Goal: Task Accomplishment & Management: Manage account settings

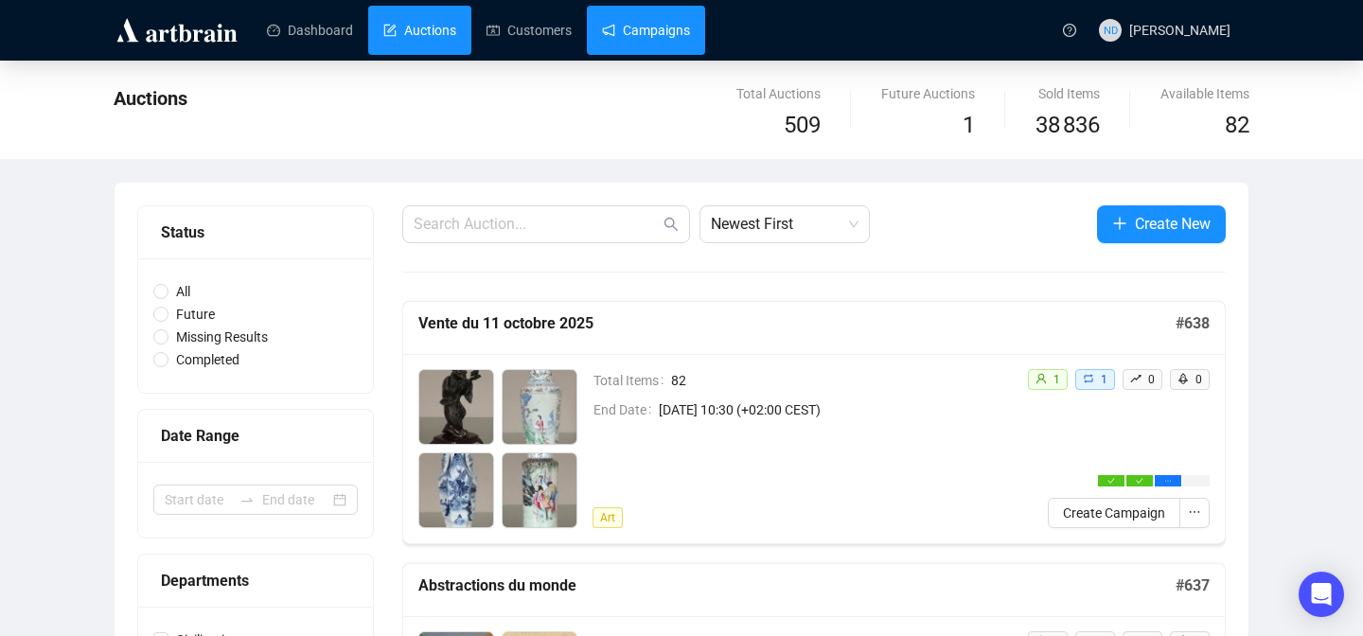
click at [677, 38] on link "Campaigns" at bounding box center [646, 30] width 88 height 49
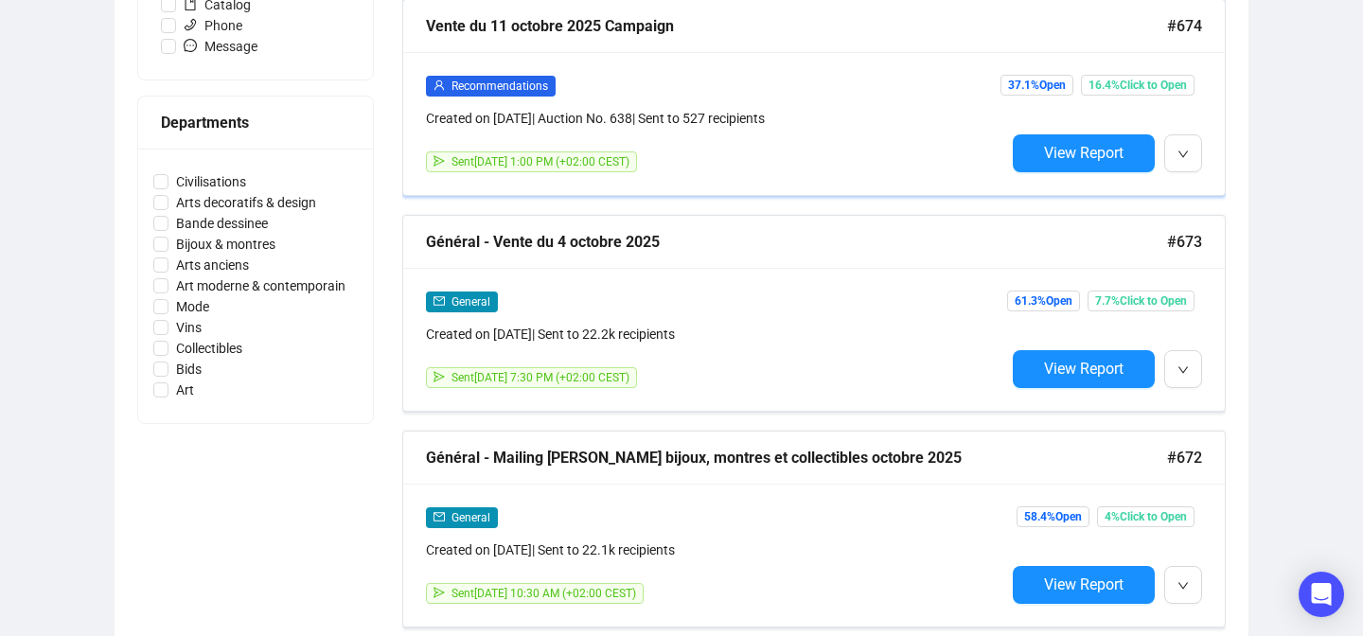
scroll to position [775, 0]
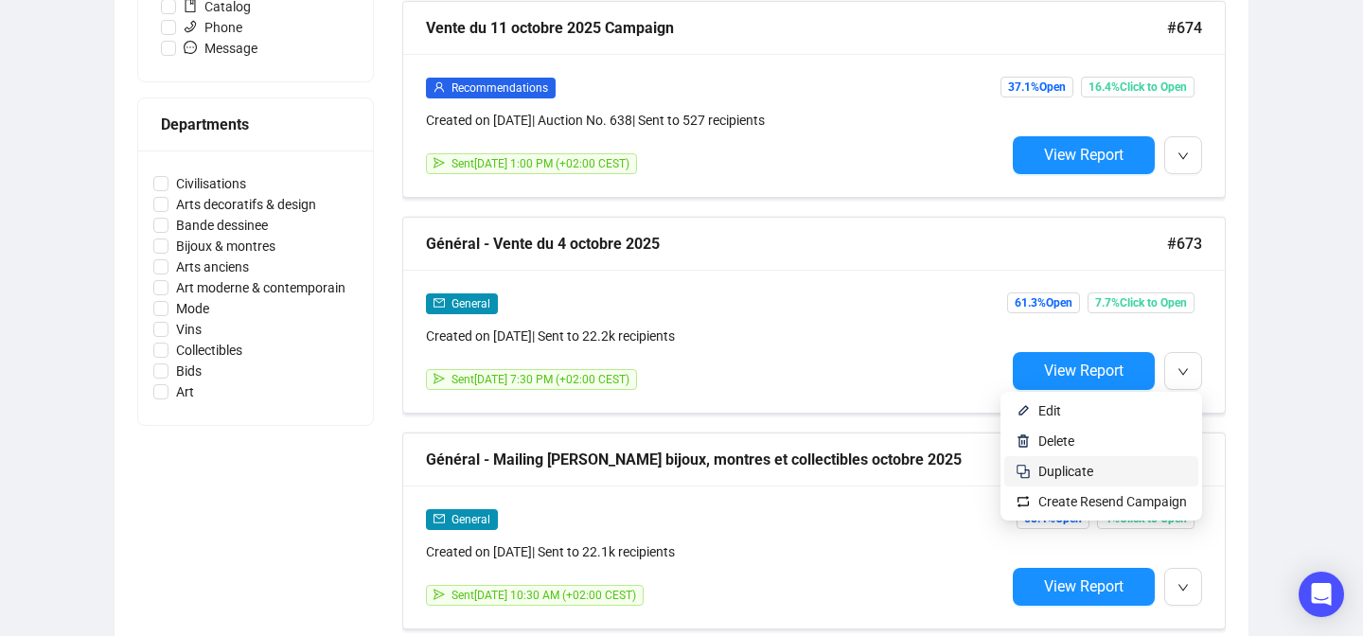
click at [1049, 469] on span "Duplicate" at bounding box center [1066, 471] width 55 height 15
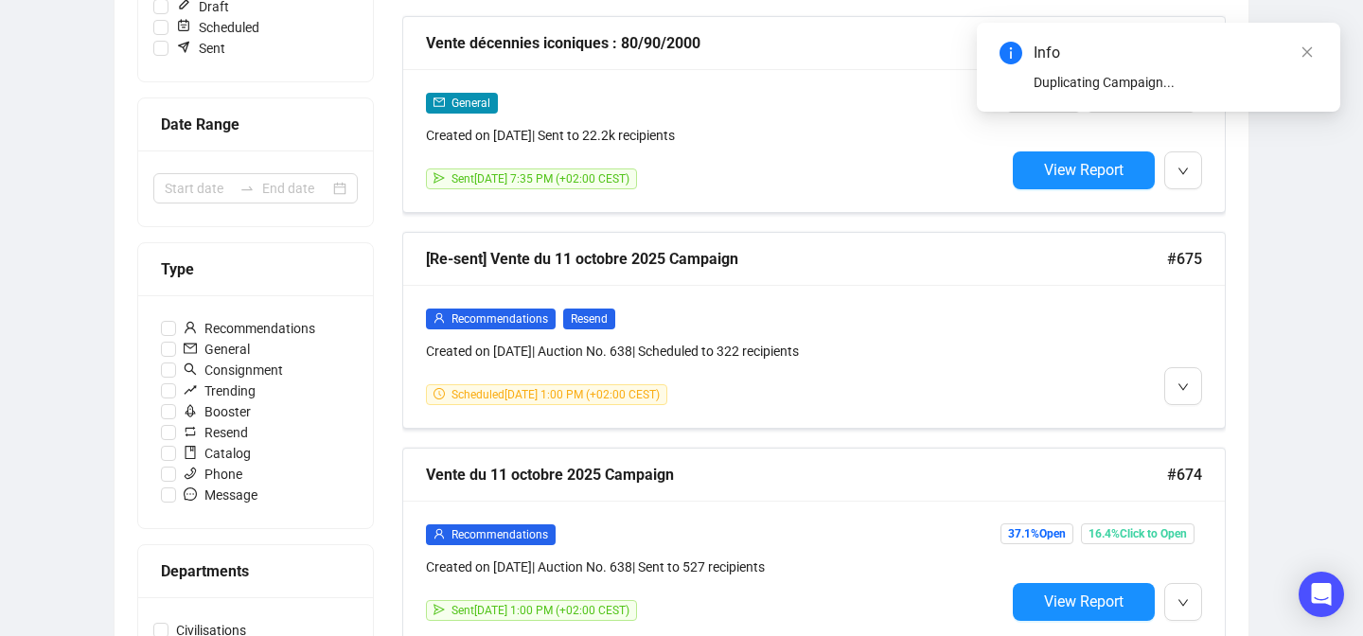
scroll to position [0, 0]
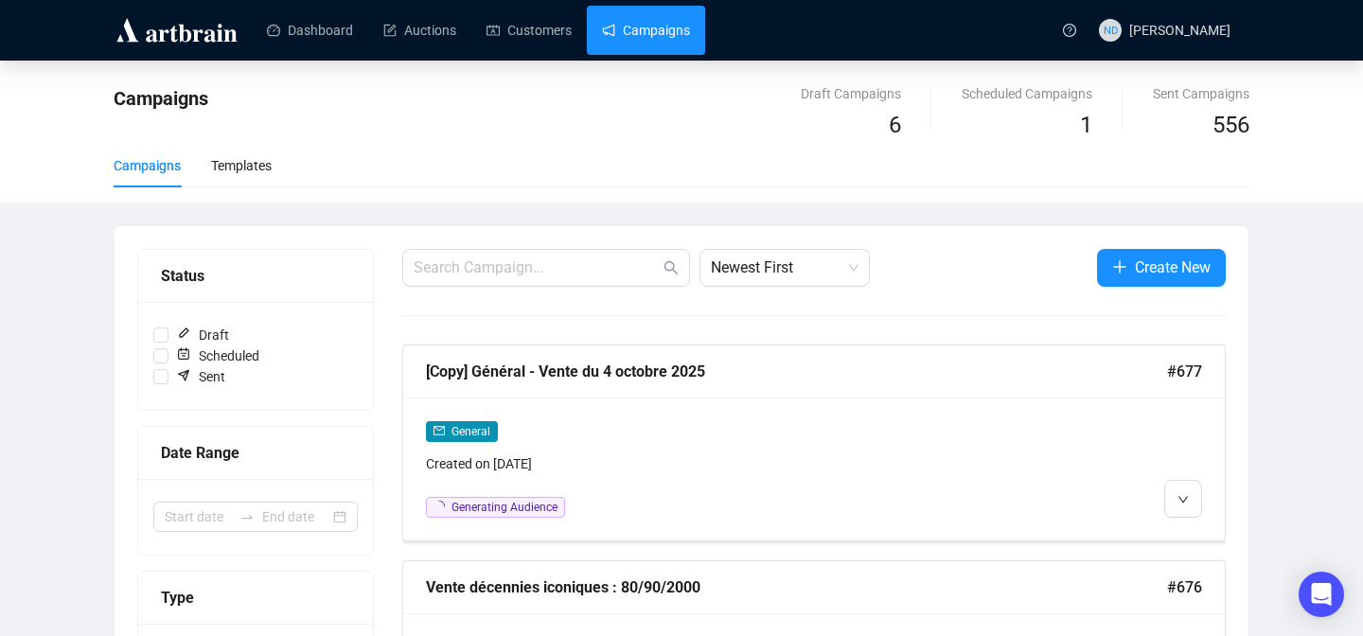
click at [698, 355] on div "[Copy] Général - Vente du 4 octobre 2025 #677" at bounding box center [814, 372] width 822 height 53
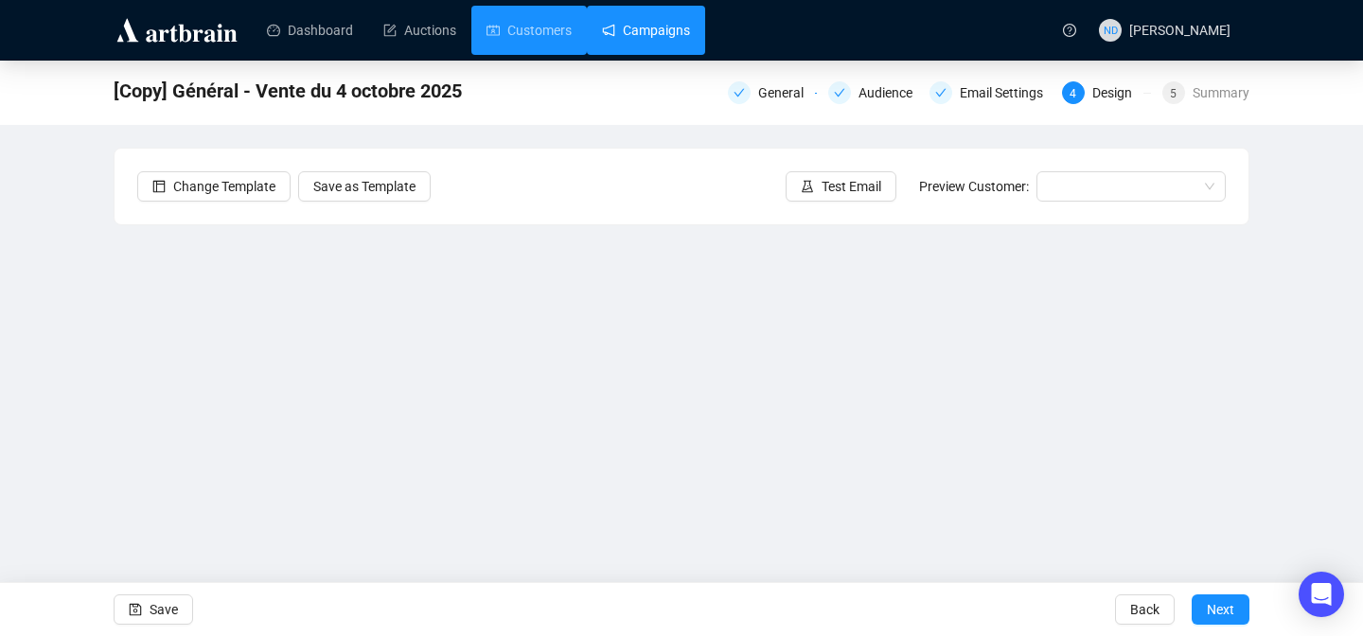
click at [659, 21] on link "Campaigns" at bounding box center [646, 30] width 88 height 49
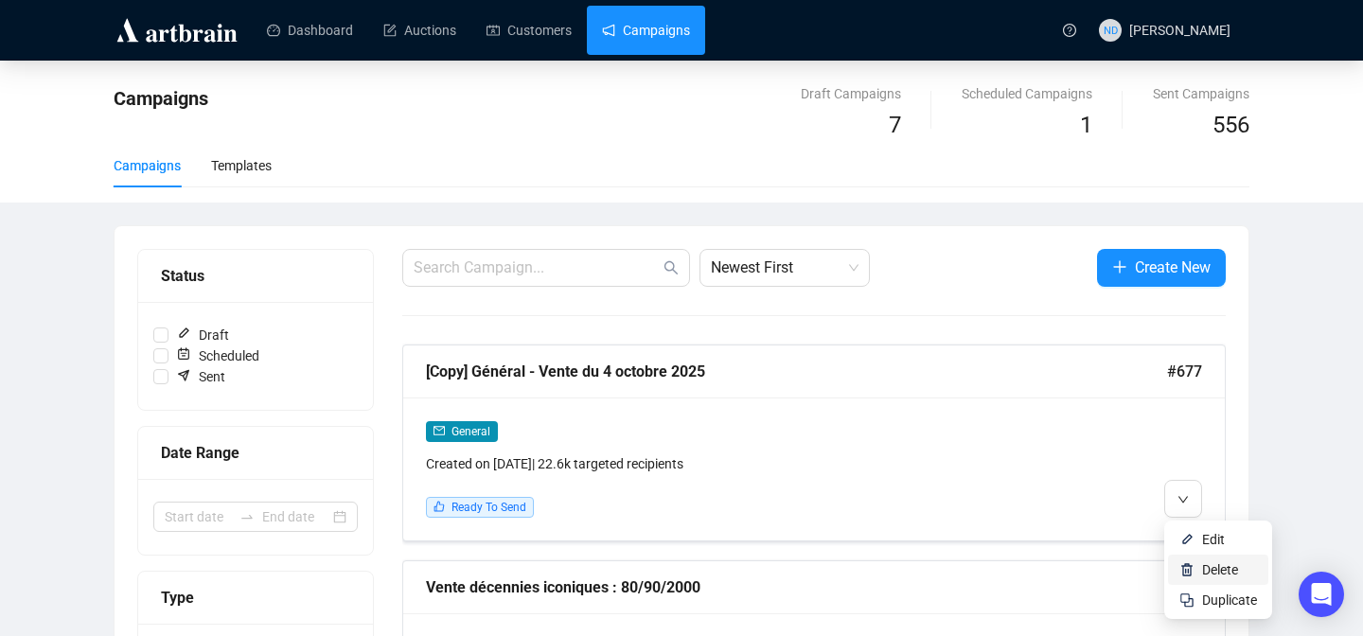
click at [1192, 566] on img at bounding box center [1187, 569] width 15 height 15
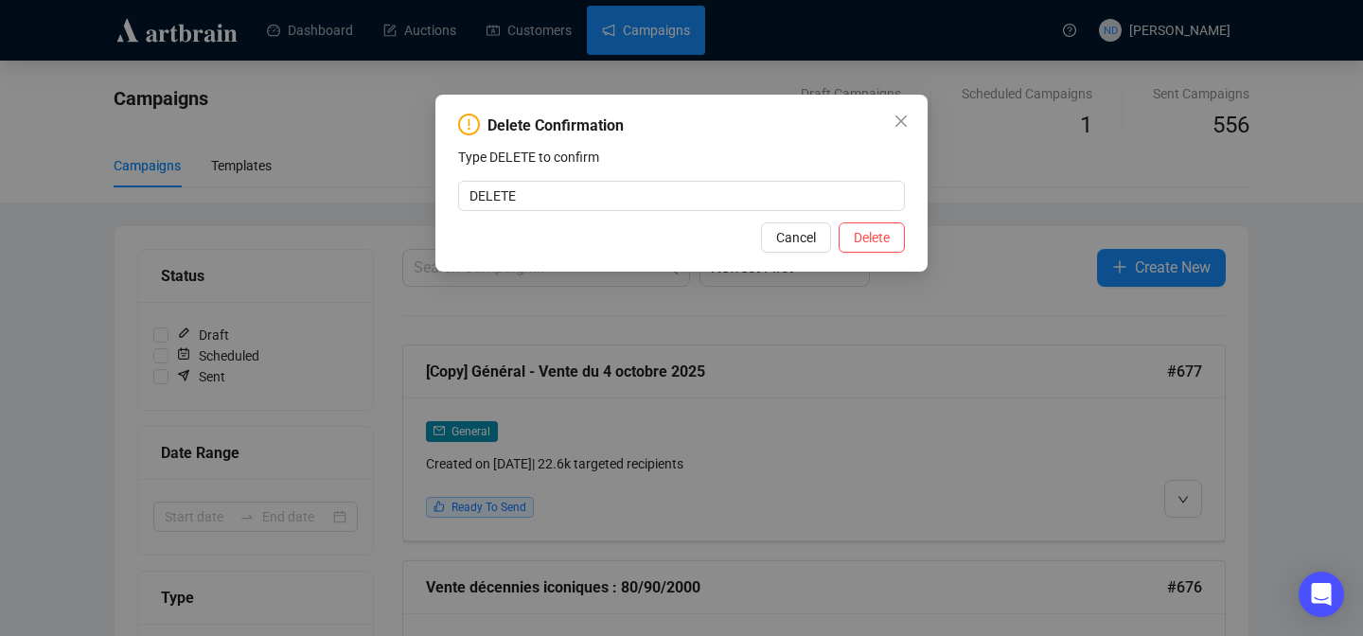
type input "DELETE"
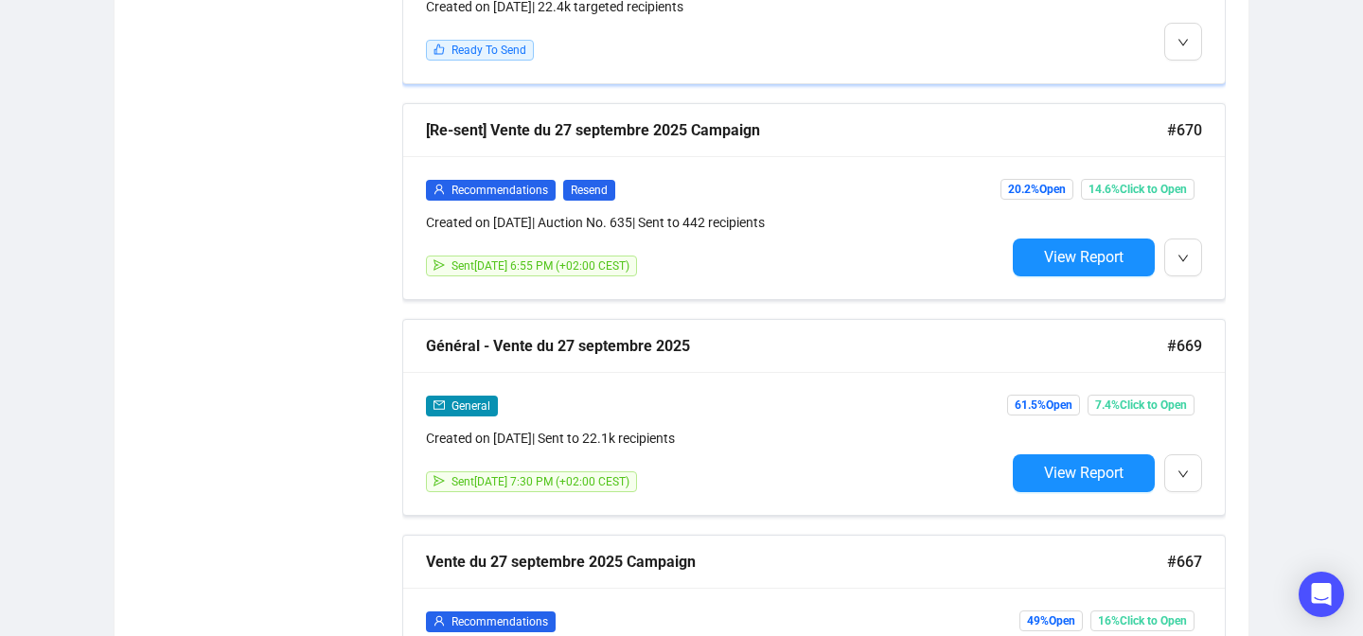
scroll to position [1537, 0]
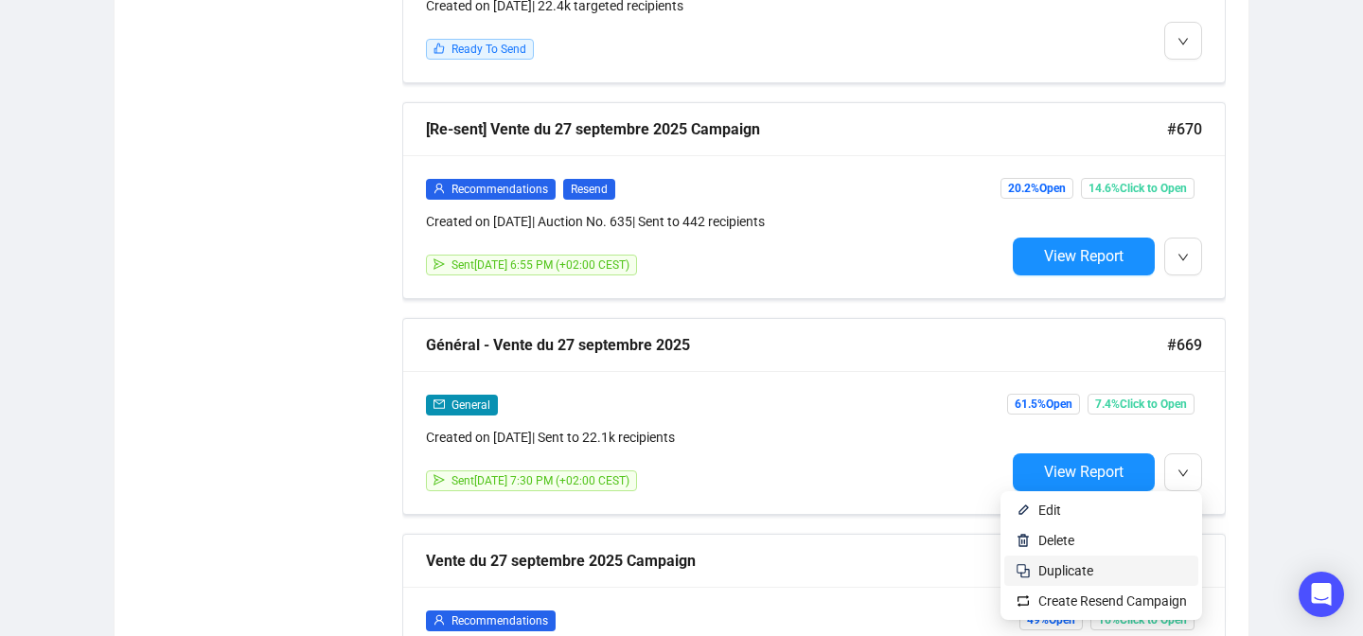
click at [1102, 578] on span "Duplicate" at bounding box center [1113, 570] width 149 height 21
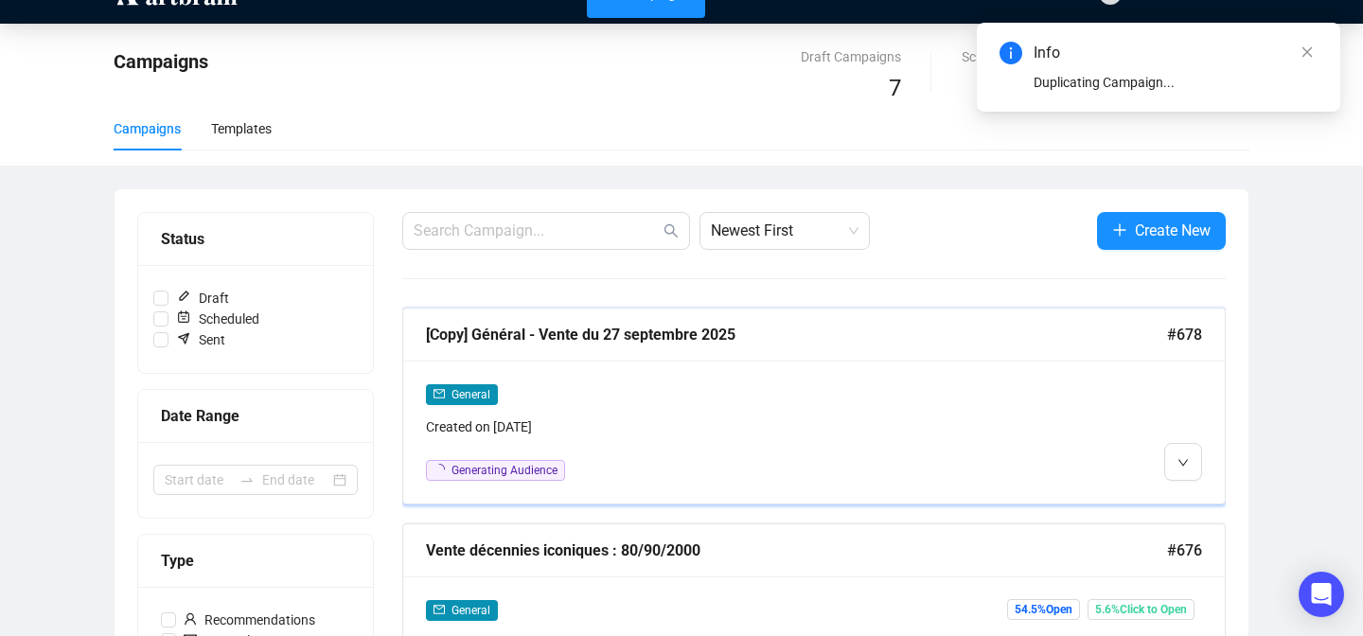
scroll to position [56, 0]
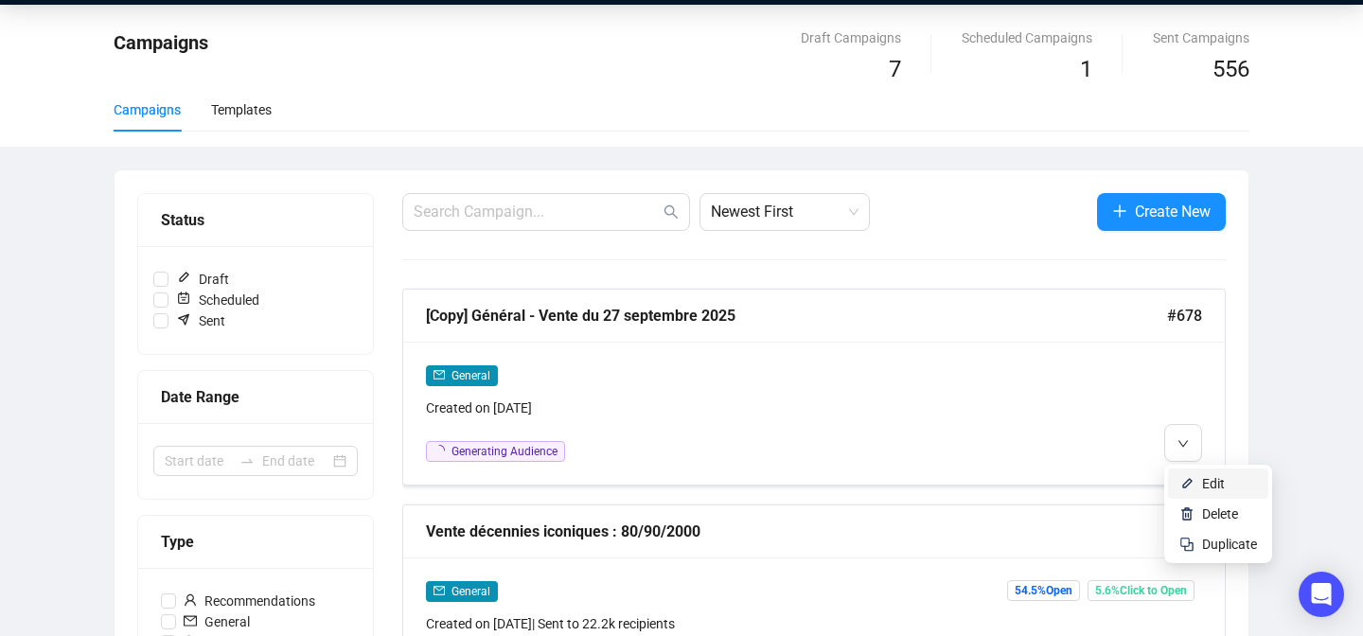
click at [1184, 470] on li "Edit" at bounding box center [1218, 484] width 100 height 30
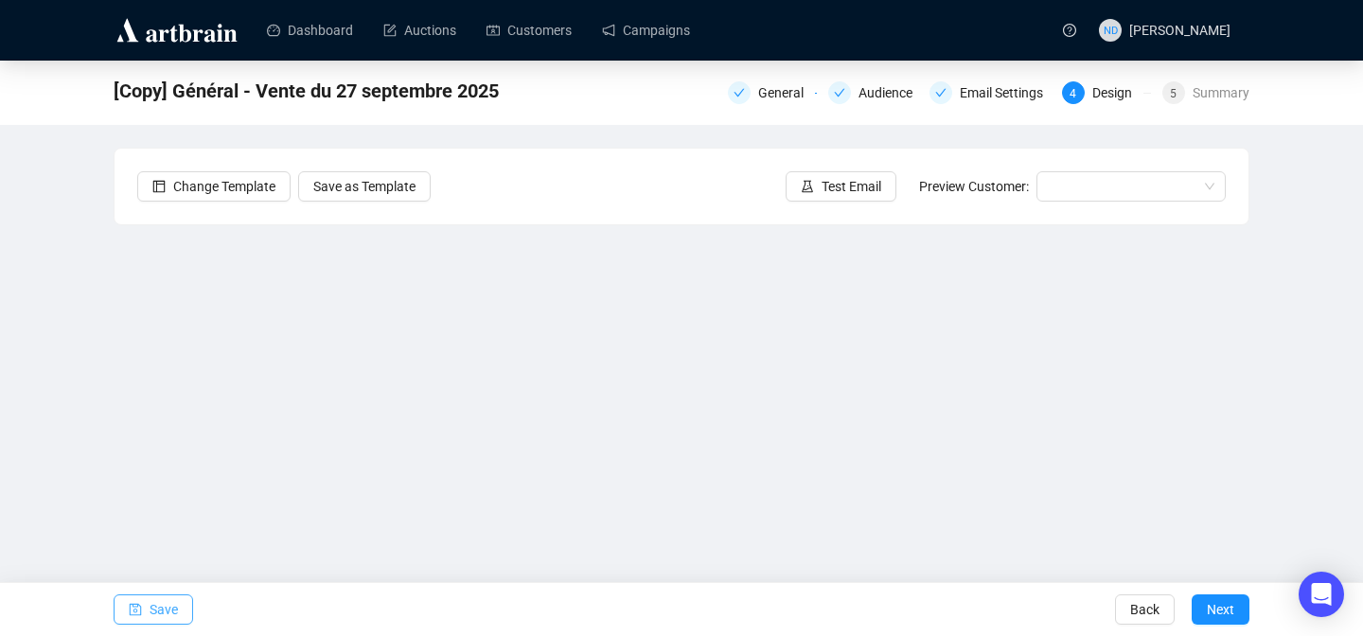
click at [165, 600] on span "Save" at bounding box center [164, 609] width 28 height 53
click at [165, 603] on span "Save" at bounding box center [164, 609] width 28 height 53
click at [151, 617] on span "Save" at bounding box center [164, 609] width 28 height 53
click at [152, 606] on span "Save" at bounding box center [164, 609] width 28 height 53
click at [139, 606] on icon "save" at bounding box center [135, 609] width 13 height 13
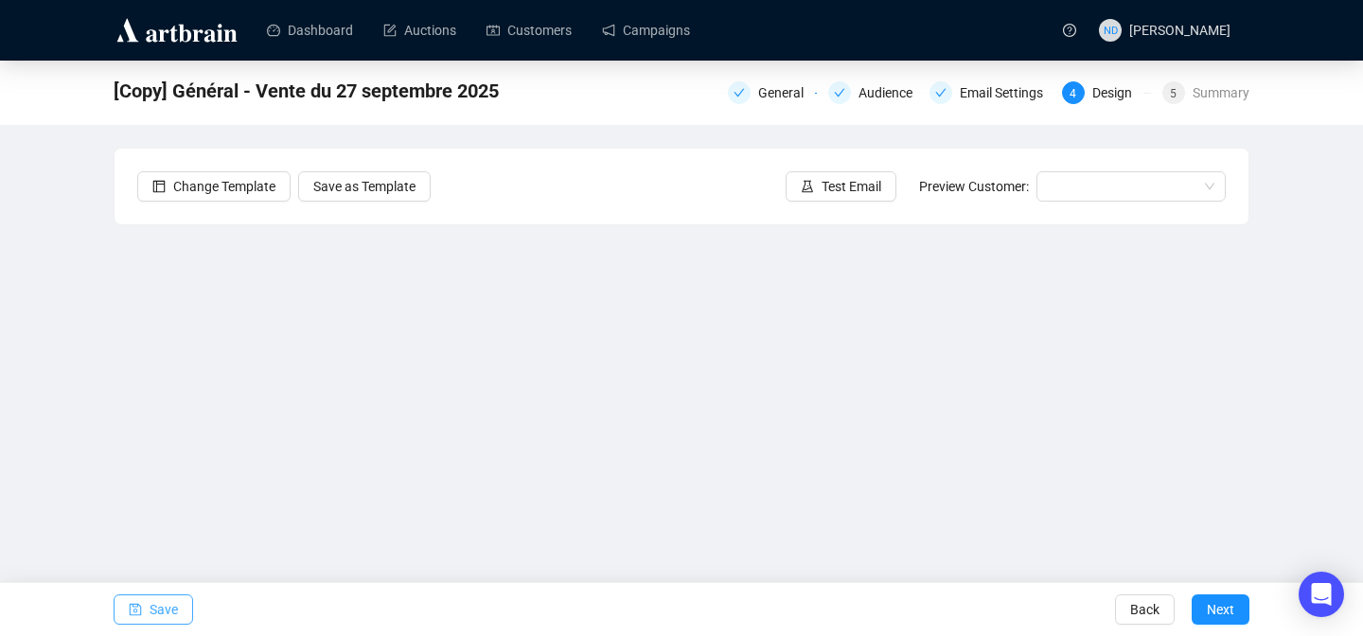
click at [162, 597] on span "Save" at bounding box center [164, 609] width 28 height 53
click at [141, 613] on icon "save" at bounding box center [135, 609] width 13 height 13
click at [147, 610] on button "Save" at bounding box center [154, 610] width 80 height 30
click at [130, 613] on icon "save" at bounding box center [136, 610] width 12 height 12
click at [120, 612] on button "Save" at bounding box center [154, 610] width 80 height 30
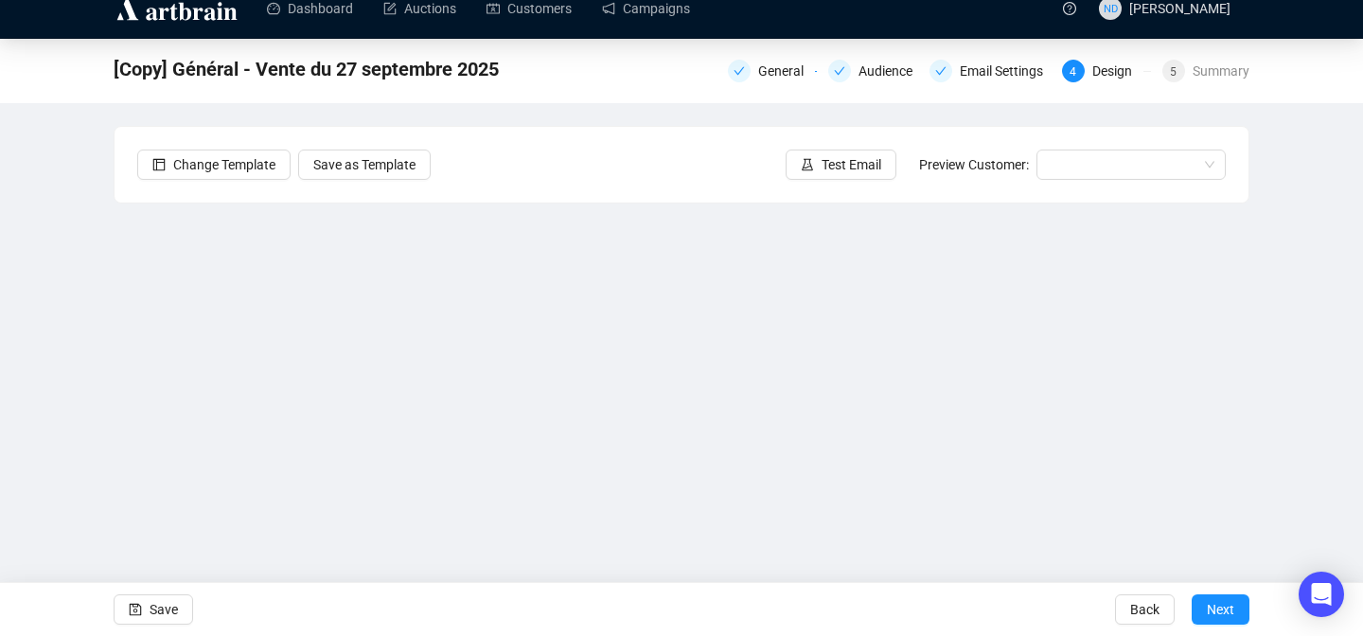
scroll to position [62, 0]
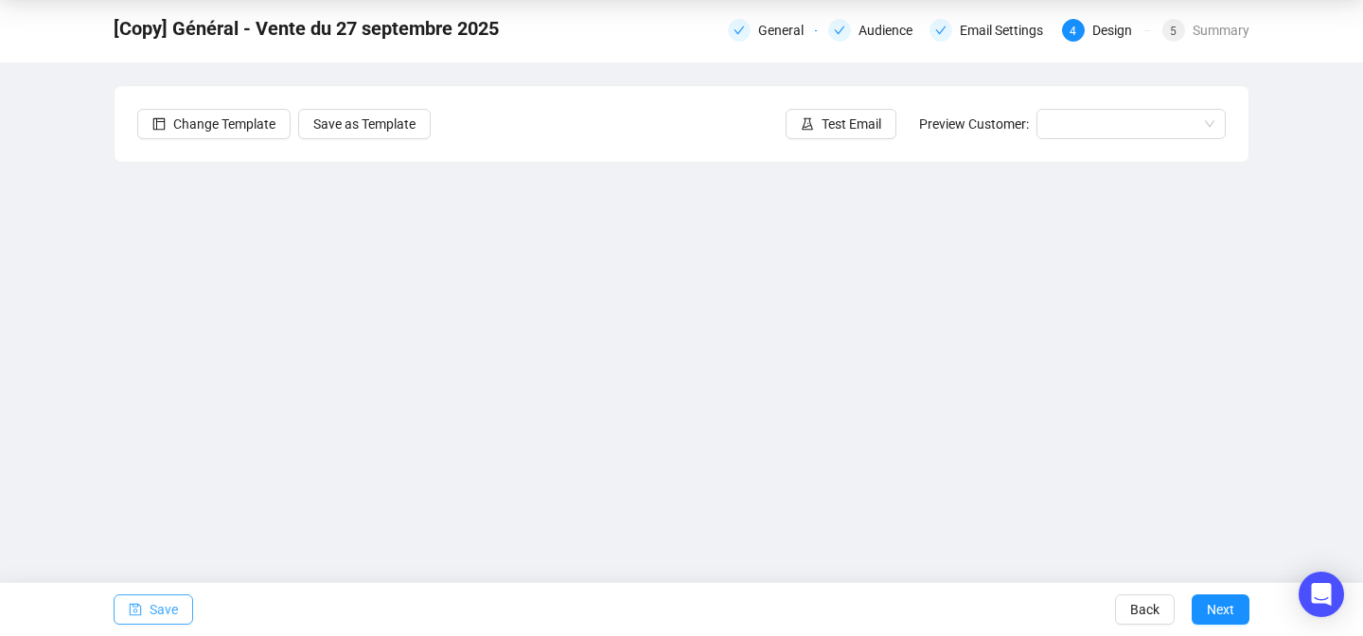
click at [158, 625] on span "Save" at bounding box center [164, 609] width 28 height 53
click at [968, 43] on div "General Audience Email Settings 4 Design 5 Summary" at bounding box center [989, 28] width 522 height 30
click at [967, 26] on div "Email Settings" at bounding box center [1007, 30] width 95 height 23
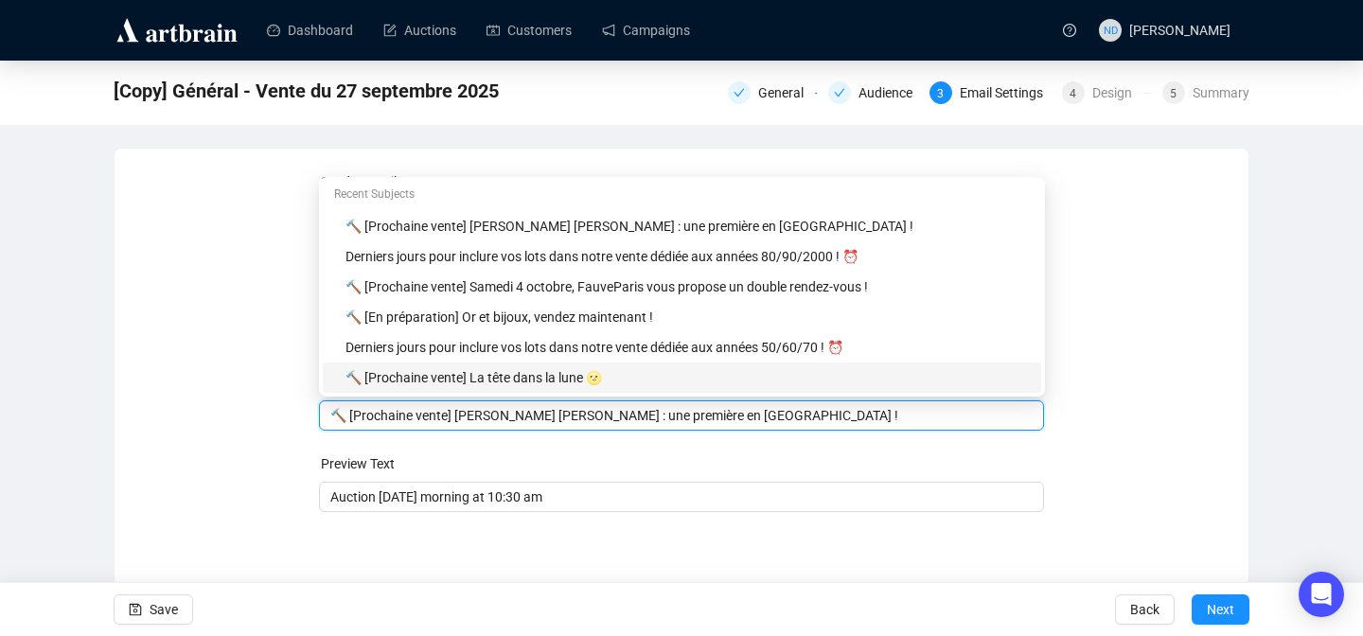
drag, startPoint x: 737, startPoint y: 383, endPoint x: 738, endPoint y: 432, distance: 48.3
click at [738, 431] on form "Sender Email [EMAIL_ADDRESS][DOMAIN_NAME] Sender Name FauveParis Subject Merge …" at bounding box center [682, 341] width 726 height 341
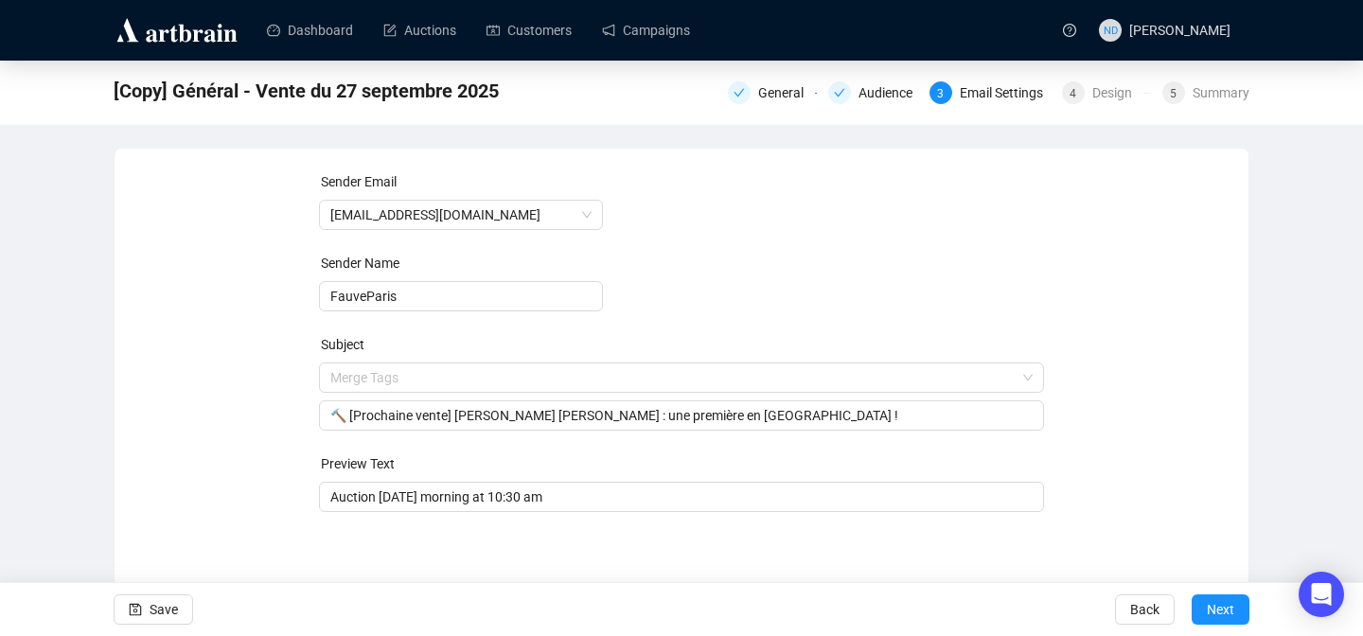
click at [738, 432] on form "Sender Email [EMAIL_ADDRESS][DOMAIN_NAME] Sender Name FauveParis Subject Merge …" at bounding box center [682, 341] width 726 height 341
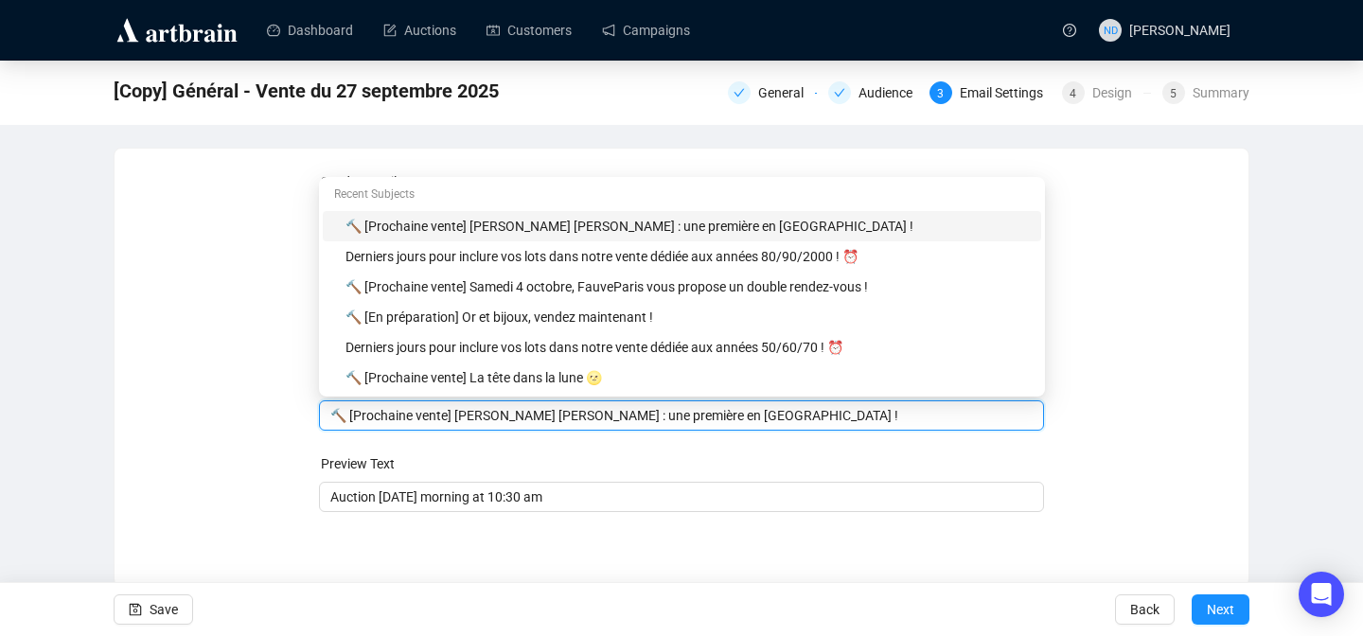
drag, startPoint x: 741, startPoint y: 414, endPoint x: 462, endPoint y: 412, distance: 279.3
click at [462, 412] on input "🔨 [Prochaine vente] [PERSON_NAME] [PERSON_NAME] : une première en [GEOGRAPHIC_D…" at bounding box center [681, 415] width 703 height 21
paste input "Le raffinement [PERSON_NAME] [PERSON_NAME] [PERSON_NAME]"
type input "🔨 [Prochaine vente] Le raffinement [PERSON_NAME] [PERSON_NAME] [PERSON_NAME] !"
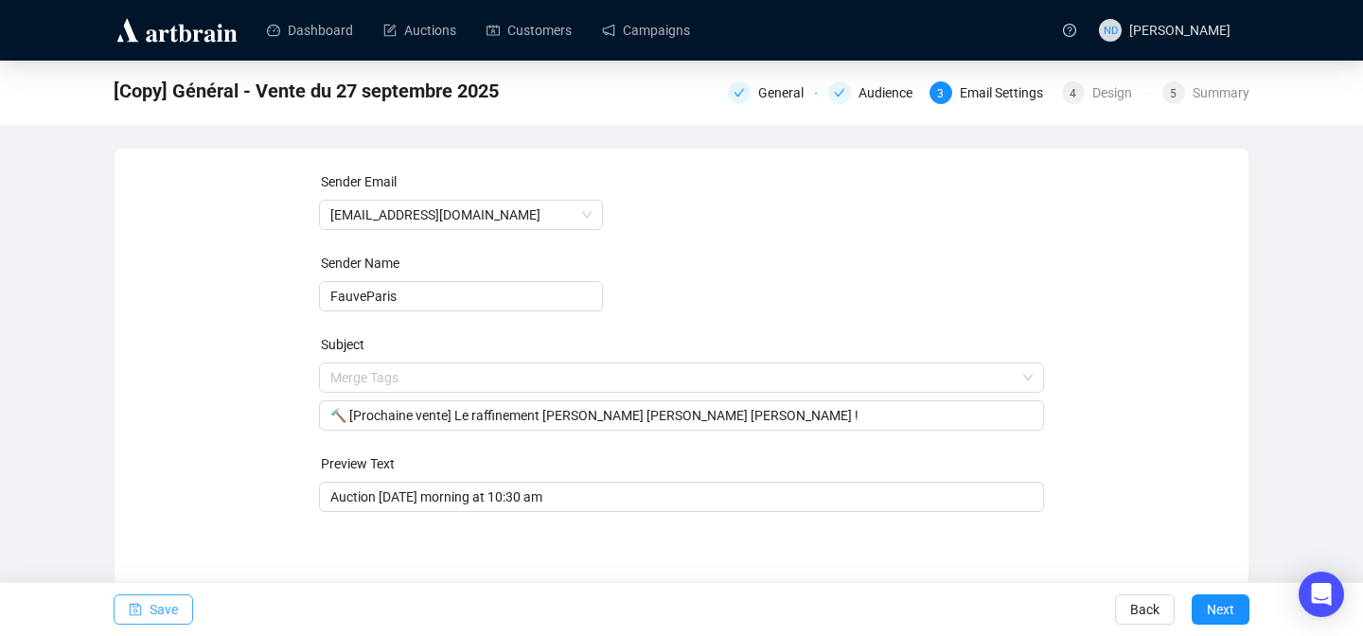
click at [144, 605] on button "Save" at bounding box center [154, 610] width 80 height 30
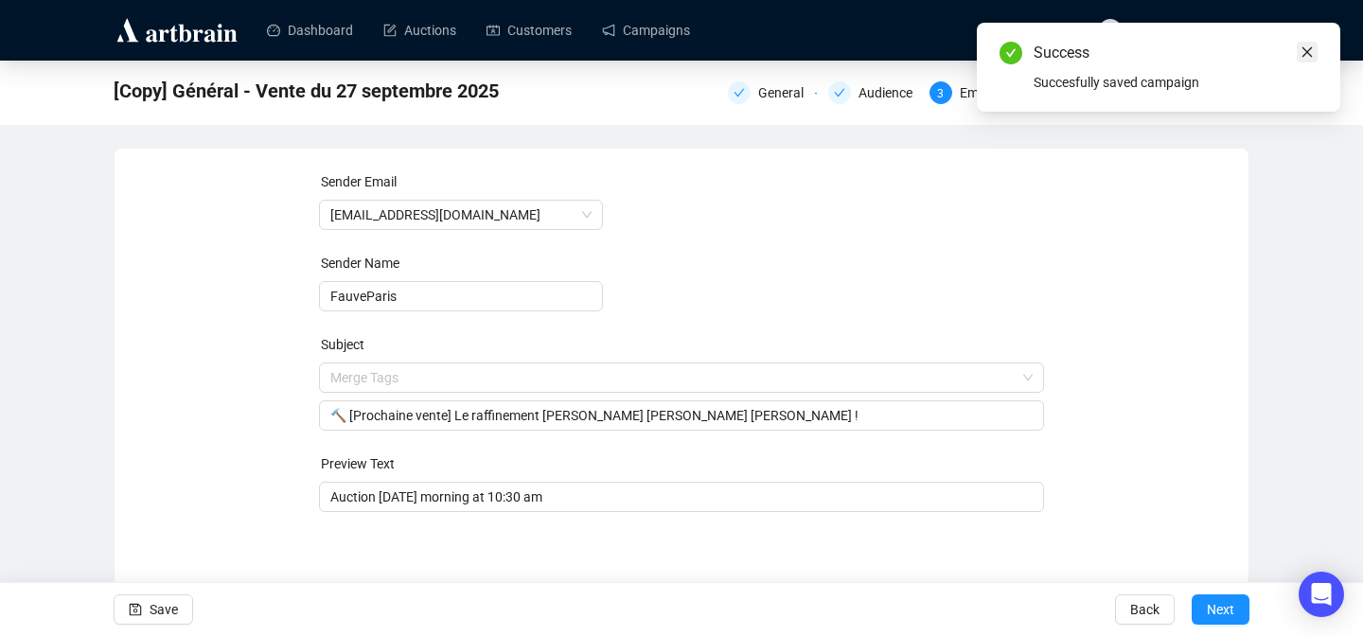
click at [1316, 48] on link "Close" at bounding box center [1307, 52] width 21 height 21
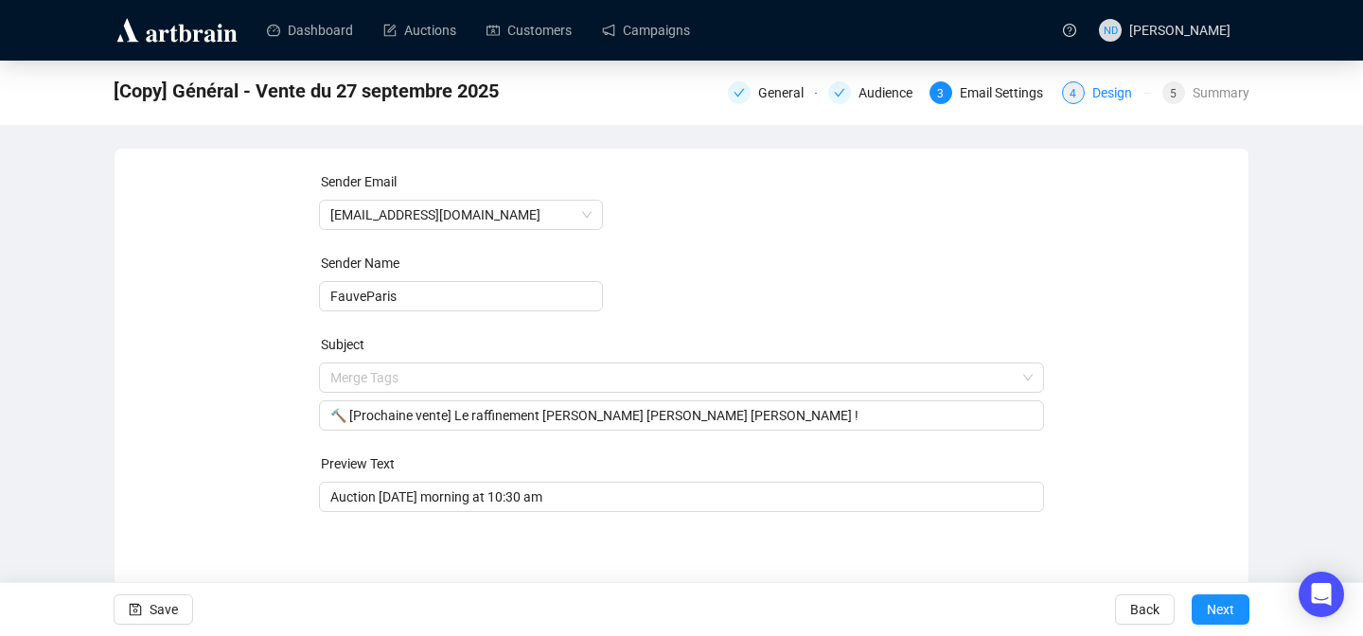
click at [1119, 93] on div "Design" at bounding box center [1117, 92] width 51 height 23
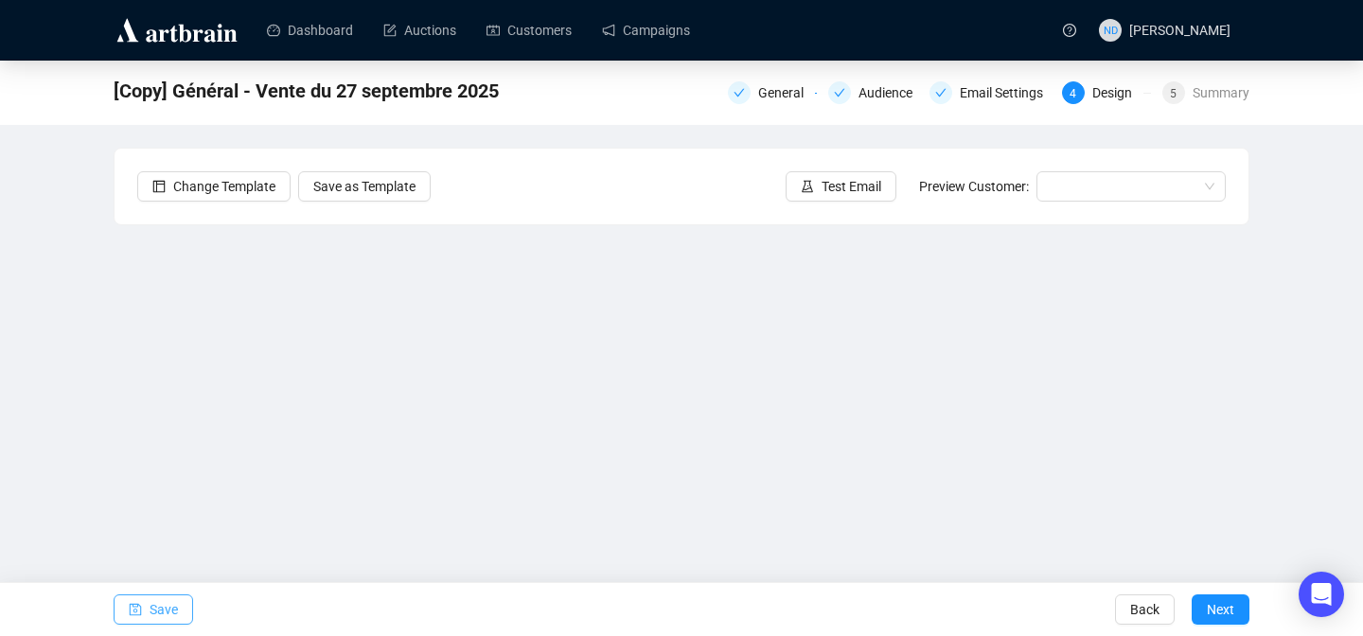
click at [145, 599] on button "Save" at bounding box center [154, 610] width 80 height 30
click at [158, 598] on span "Save" at bounding box center [164, 609] width 28 height 53
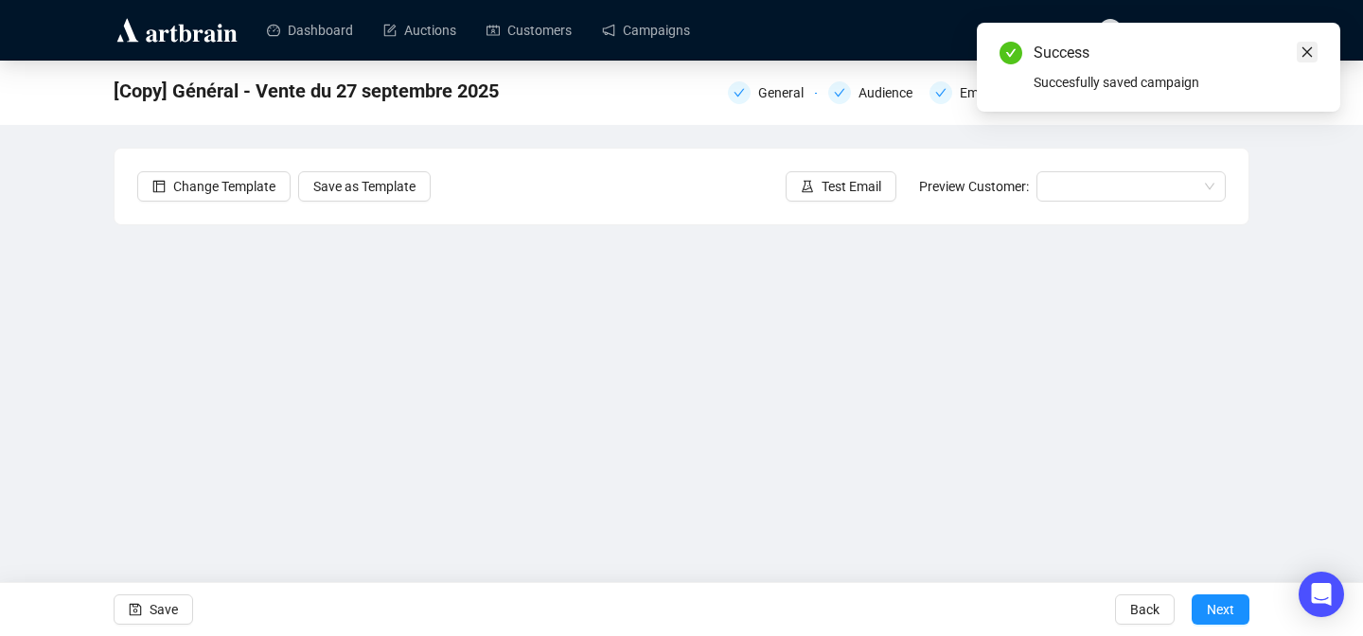
click at [1306, 48] on icon "close" at bounding box center [1307, 51] width 13 height 13
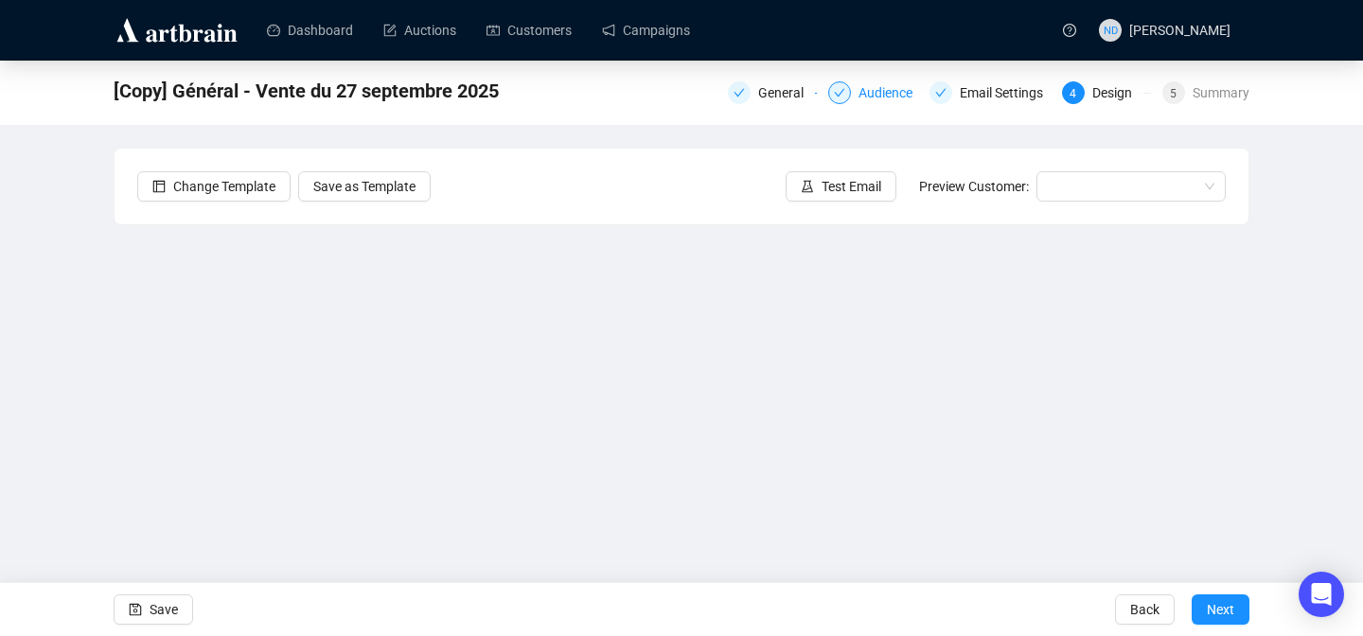
click at [868, 92] on div "Audience" at bounding box center [891, 92] width 65 height 23
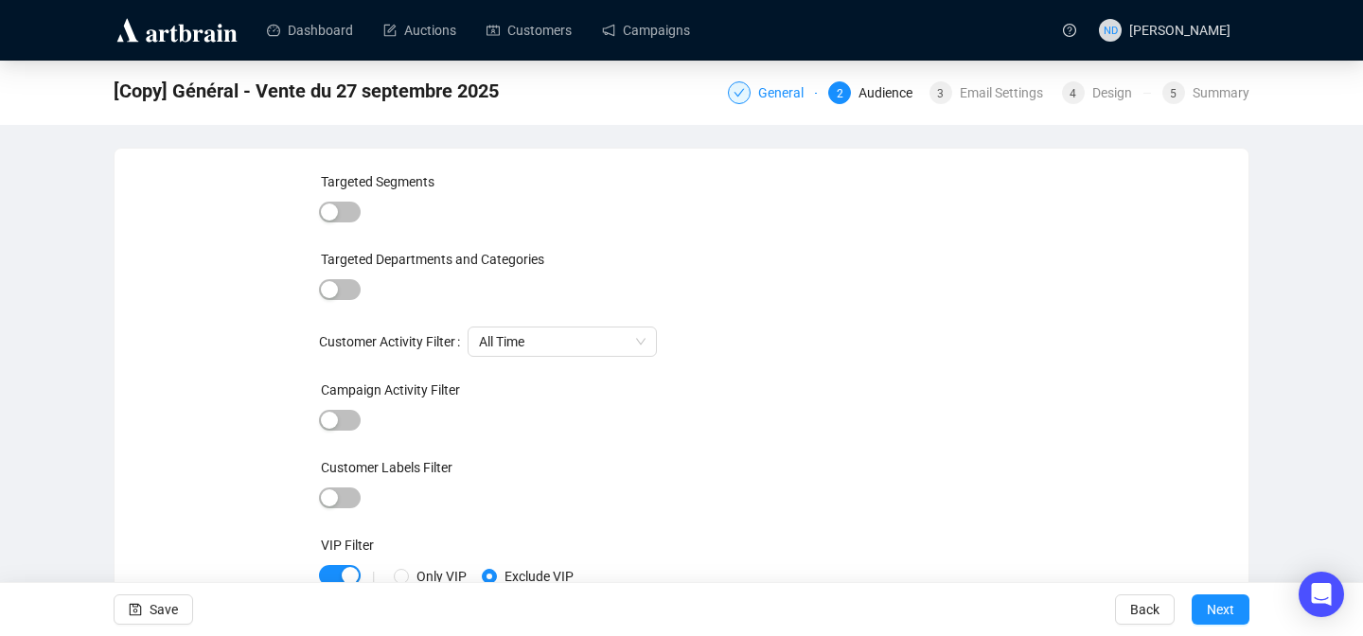
click at [765, 88] on div "General" at bounding box center [786, 92] width 57 height 23
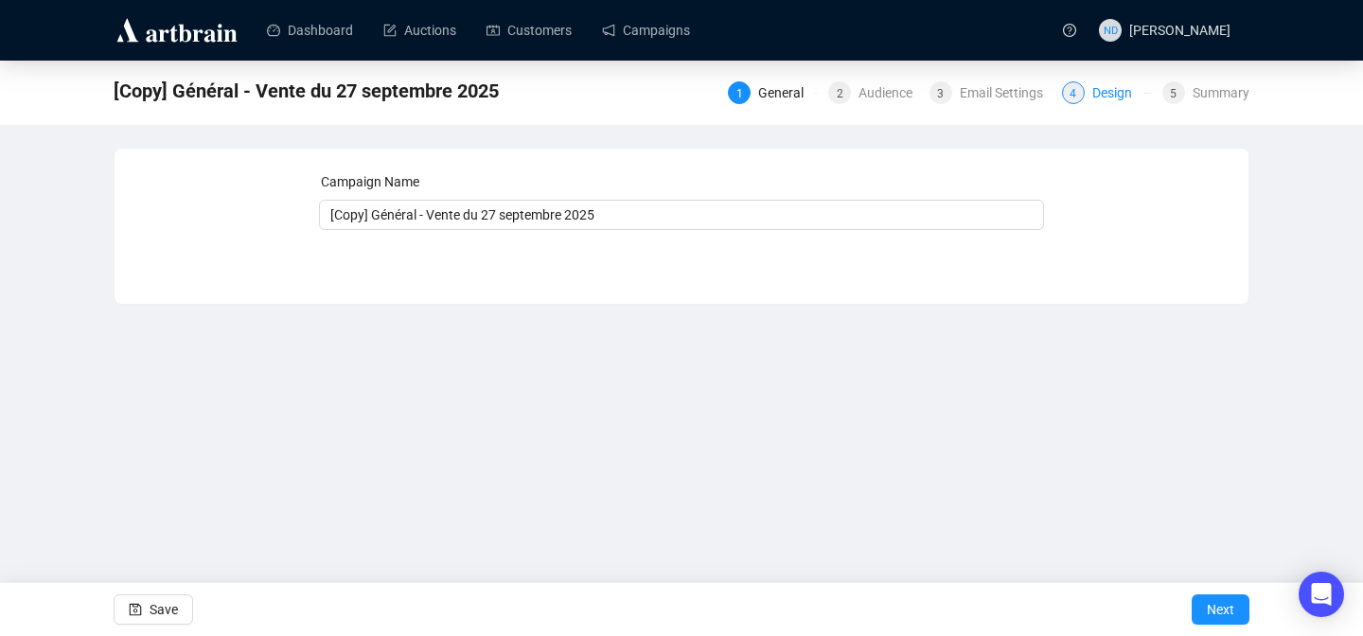
click at [1105, 90] on div "Design" at bounding box center [1117, 92] width 51 height 23
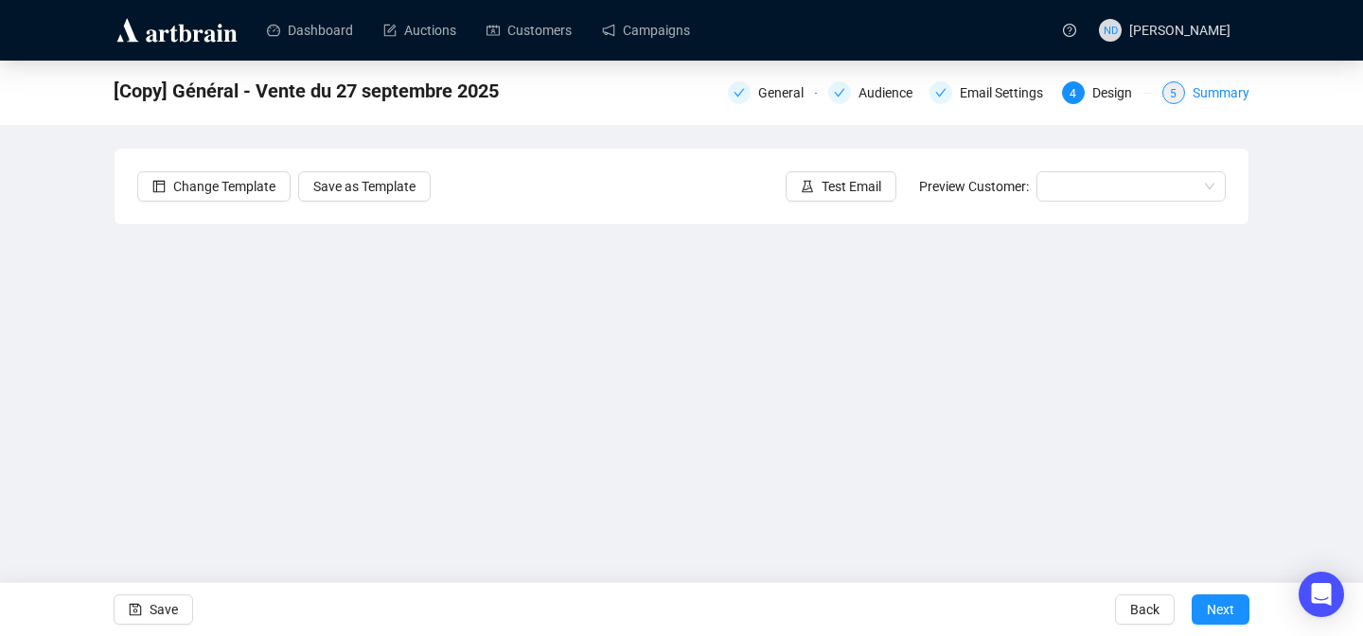
click at [1216, 91] on div "Summary" at bounding box center [1221, 92] width 57 height 23
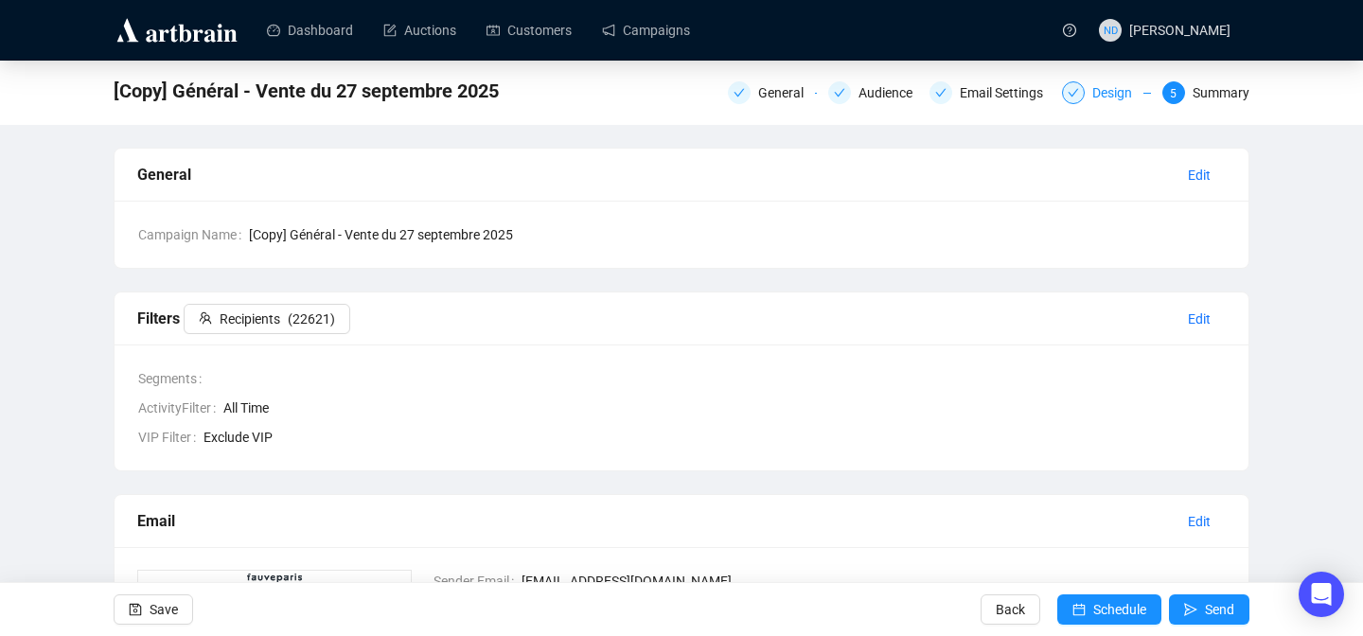
click at [1127, 90] on div "Design" at bounding box center [1117, 92] width 51 height 23
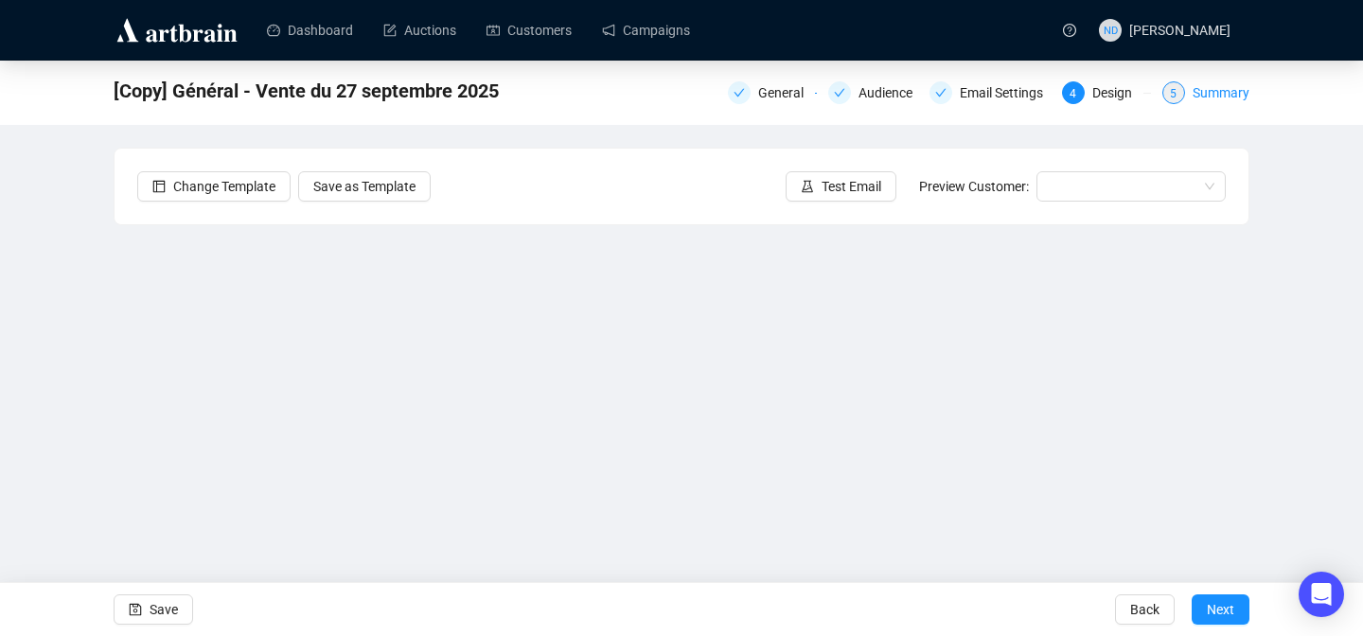
click at [1211, 100] on div "Summary" at bounding box center [1221, 92] width 57 height 23
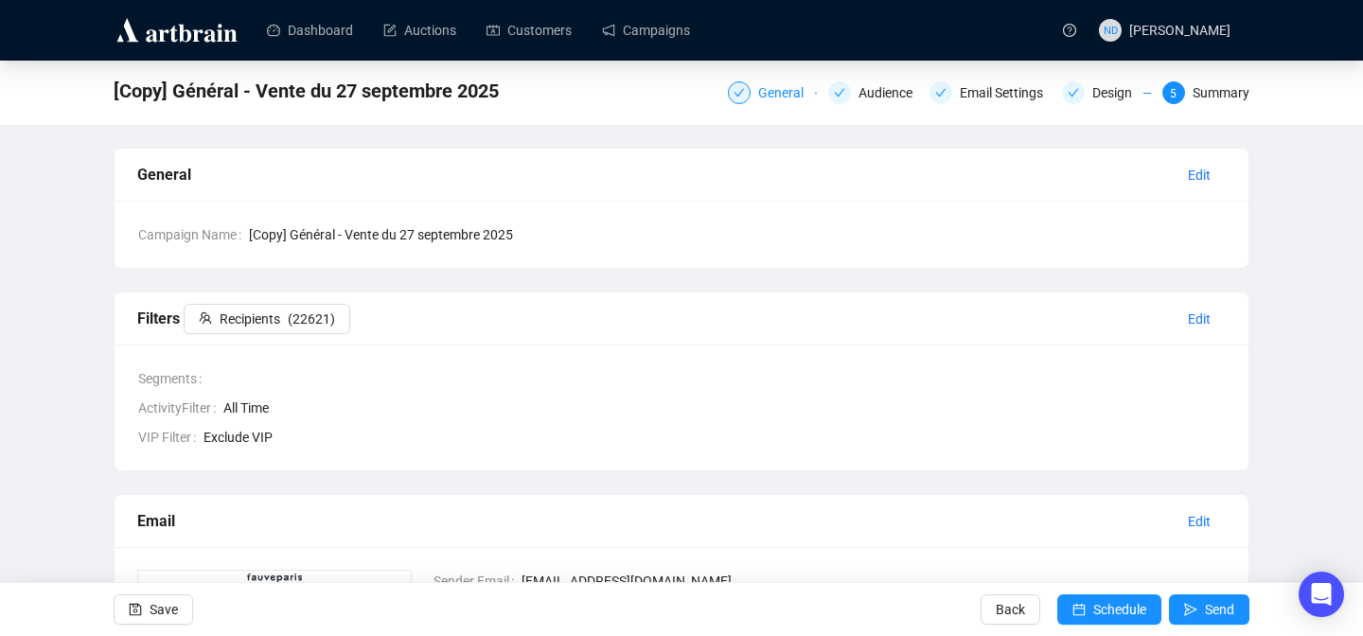
click at [782, 89] on div "General" at bounding box center [786, 92] width 57 height 23
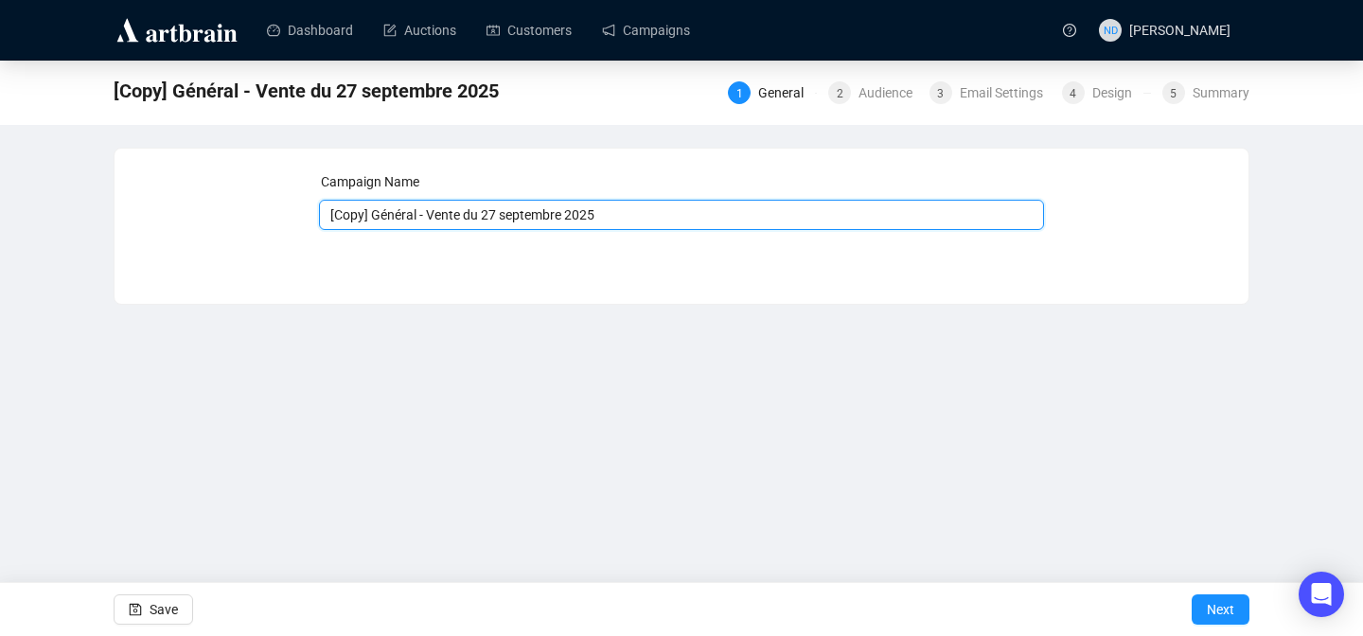
drag, startPoint x: 372, startPoint y: 217, endPoint x: 257, endPoint y: 216, distance: 115.5
click at [255, 216] on div "Campaign Name [Copy] Général - Vente du 27 septembre 2025 Save Next" at bounding box center [681, 211] width 1089 height 81
drag, startPoint x: 536, startPoint y: 216, endPoint x: 449, endPoint y: 219, distance: 87.1
click at [449, 219] on input "Général - Vente du 27 septembre 2025" at bounding box center [682, 215] width 726 height 30
type input "Général - Vente du 11 octobre 2025"
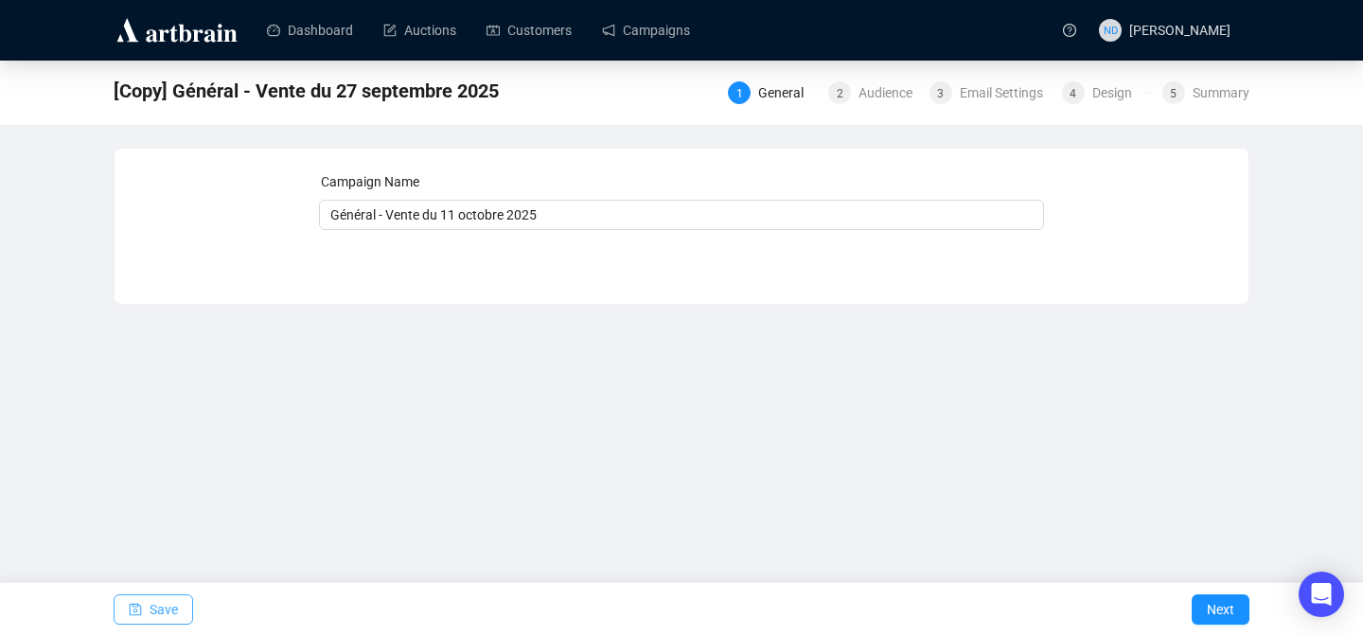
click at [169, 600] on span "Save" at bounding box center [164, 609] width 28 height 53
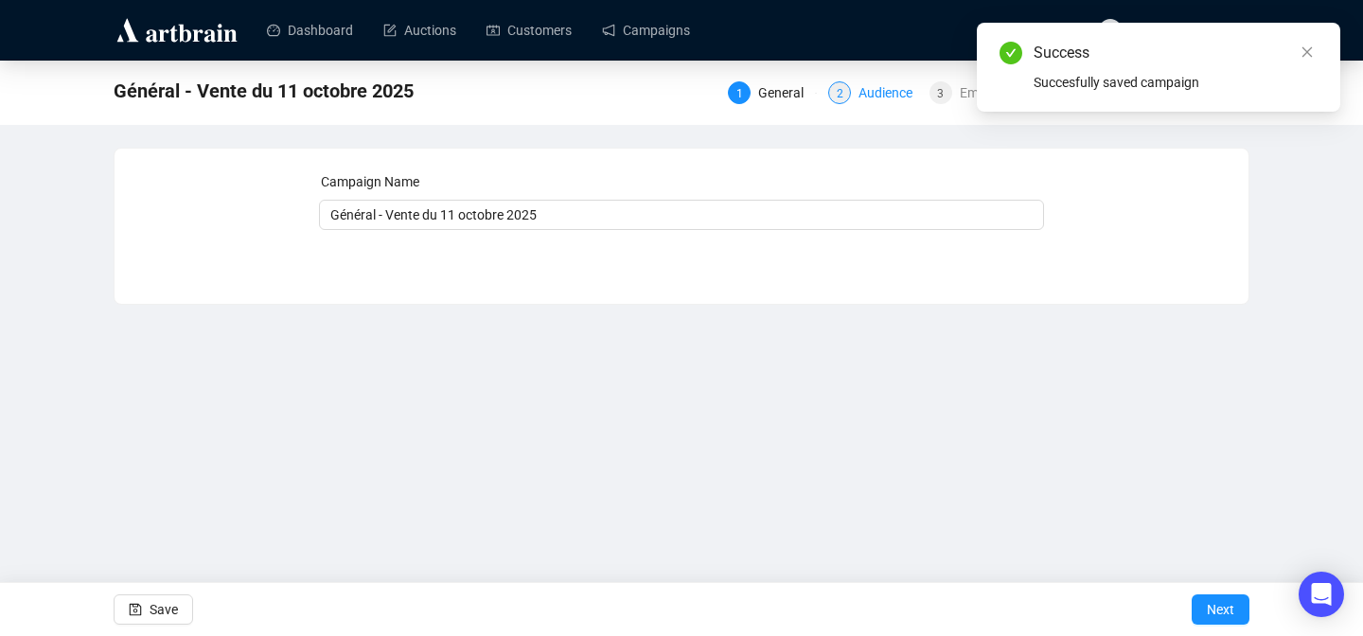
click at [896, 91] on div "Audience" at bounding box center [891, 92] width 65 height 23
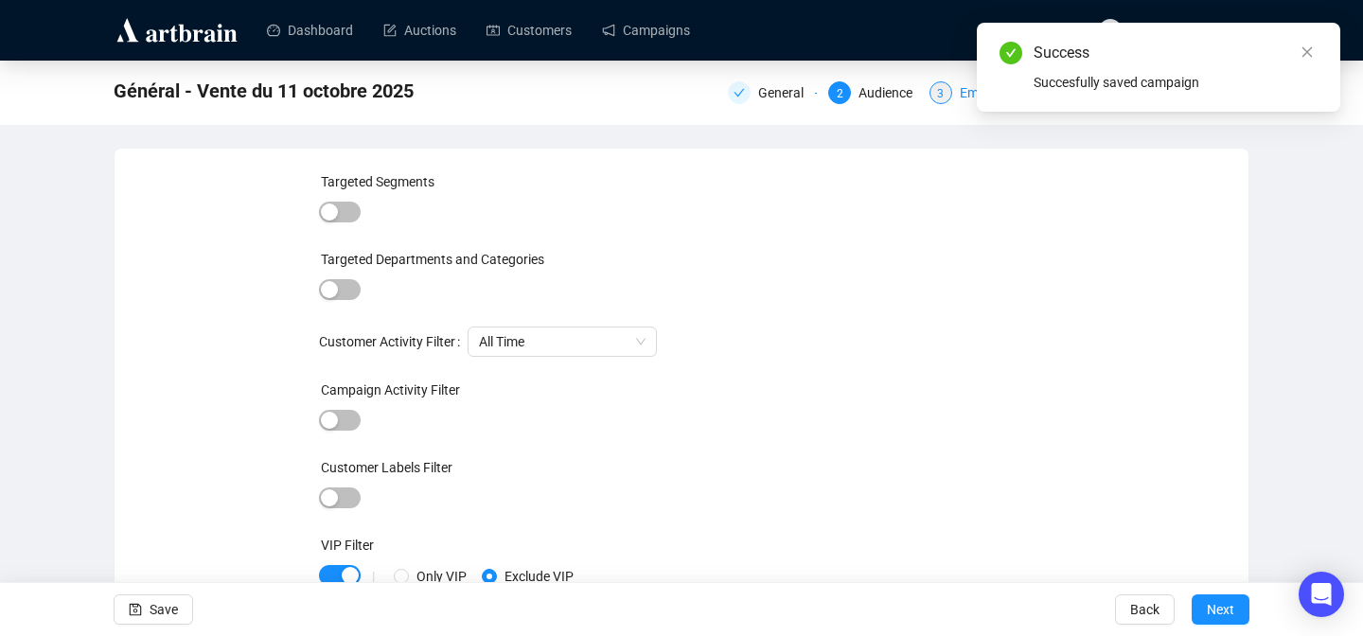
click at [960, 92] on div "Email Settings" at bounding box center [1007, 92] width 95 height 23
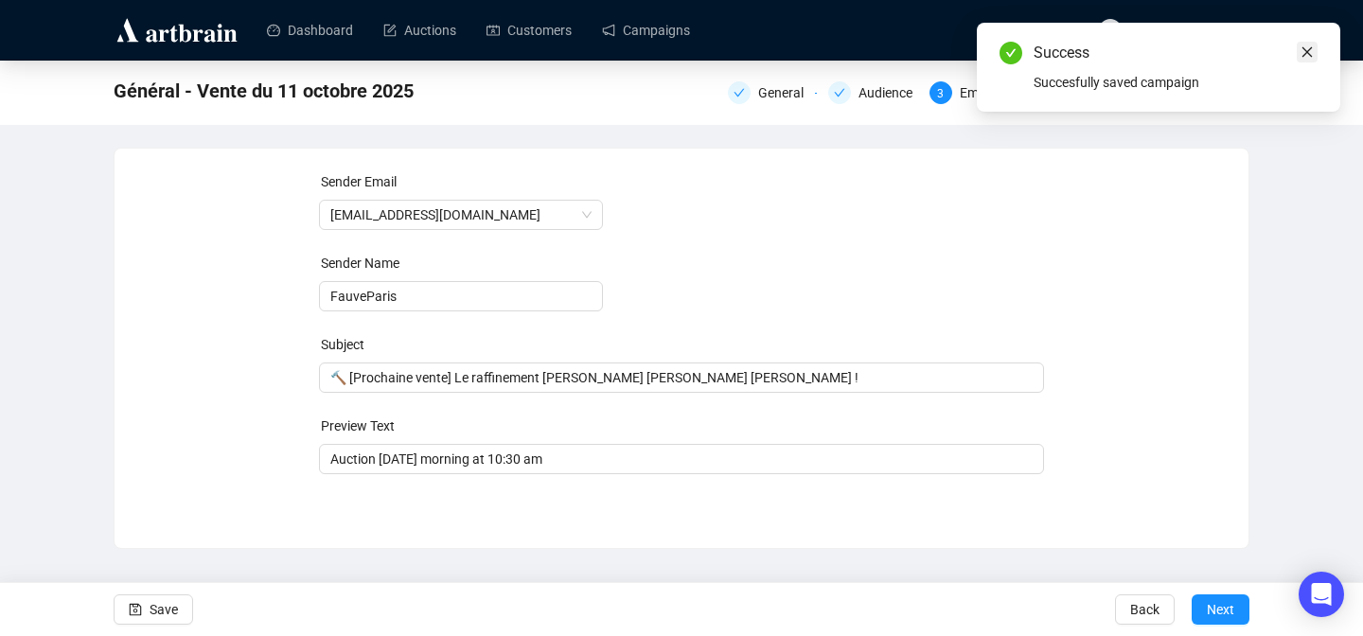
click at [1308, 50] on icon "close" at bounding box center [1308, 52] width 10 height 10
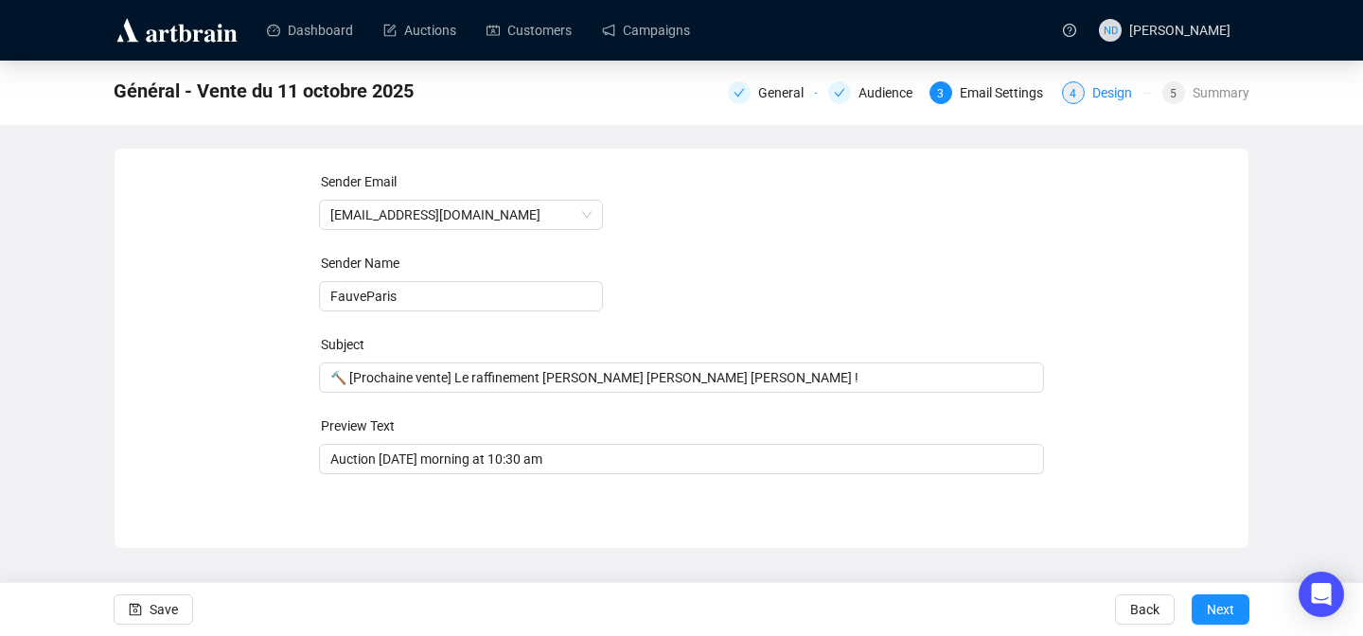
click at [1101, 94] on div "Design" at bounding box center [1117, 92] width 51 height 23
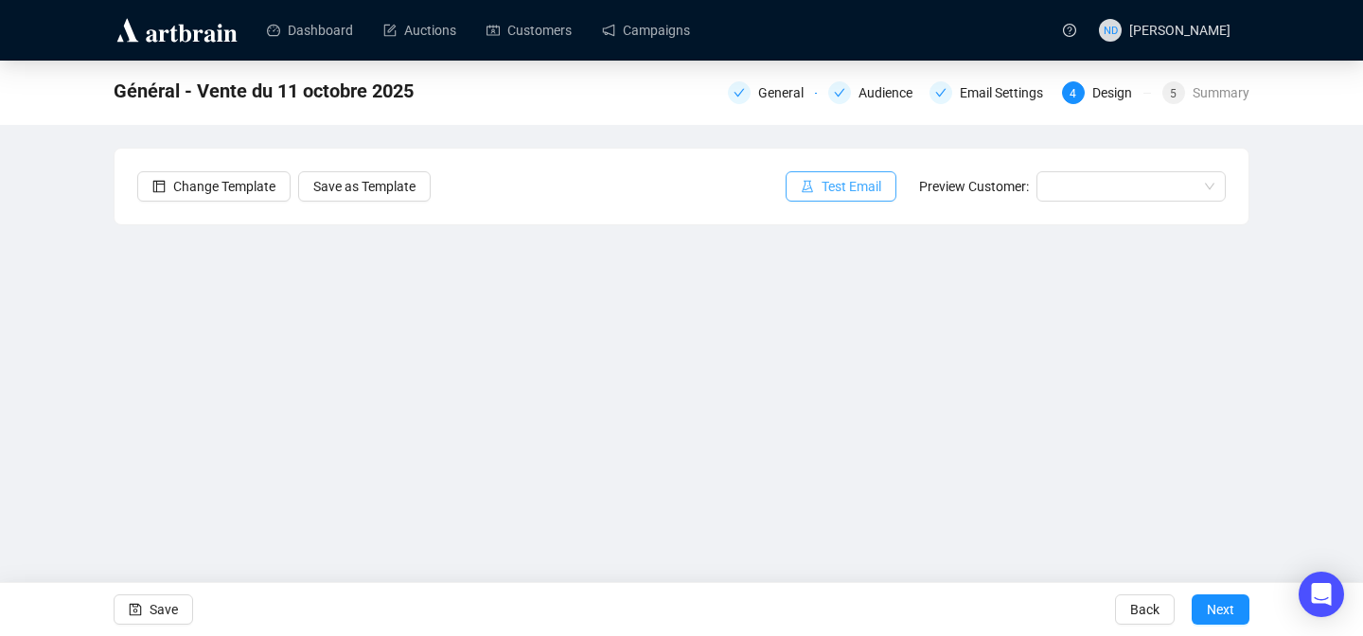
click at [869, 176] on span "Test Email" at bounding box center [852, 186] width 60 height 21
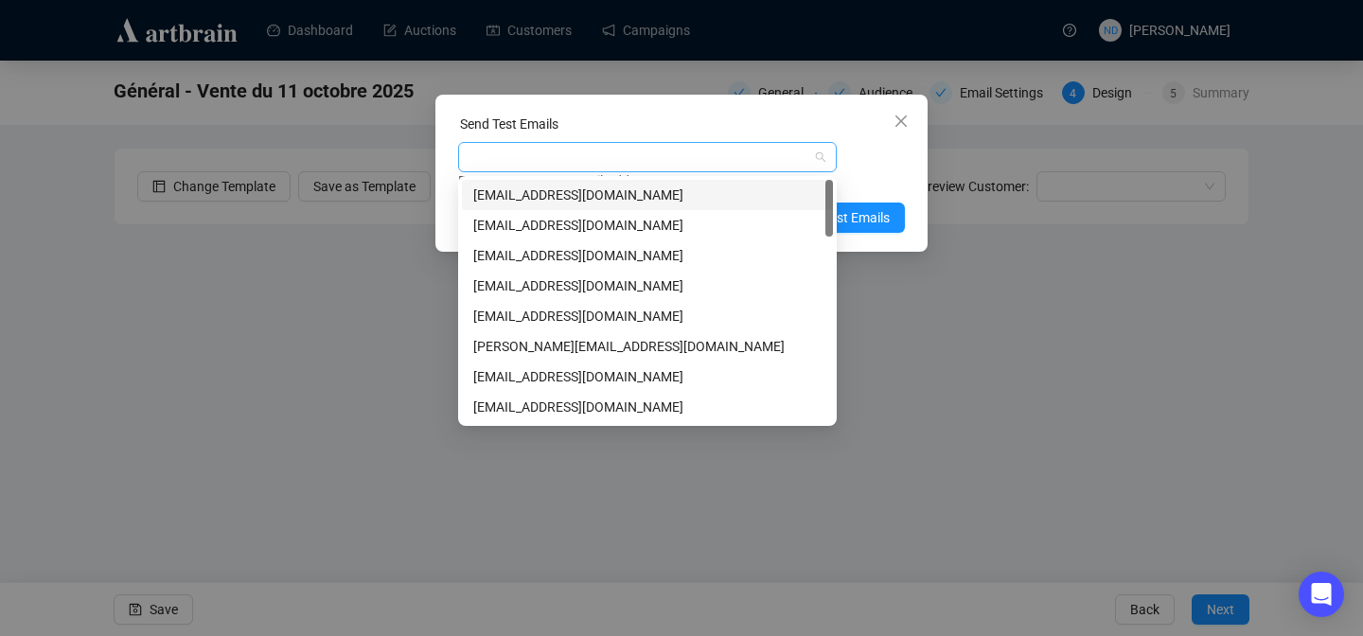
click at [684, 161] on div at bounding box center [637, 157] width 351 height 27
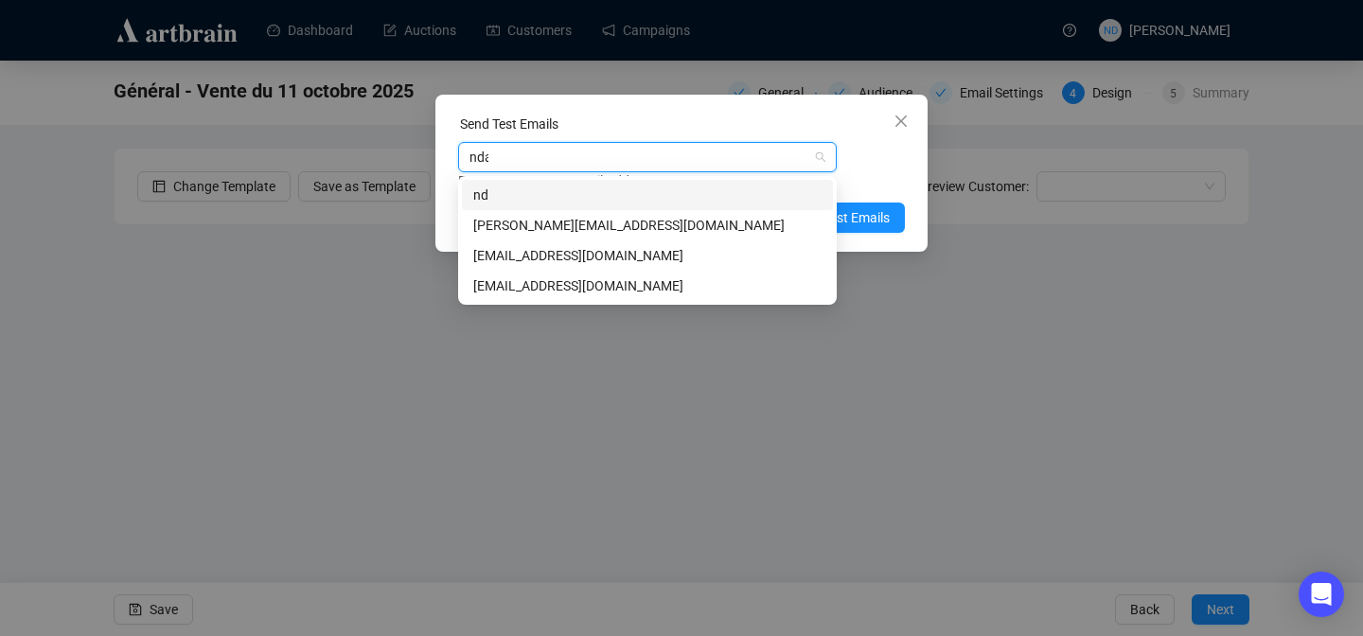
type input "ndar"
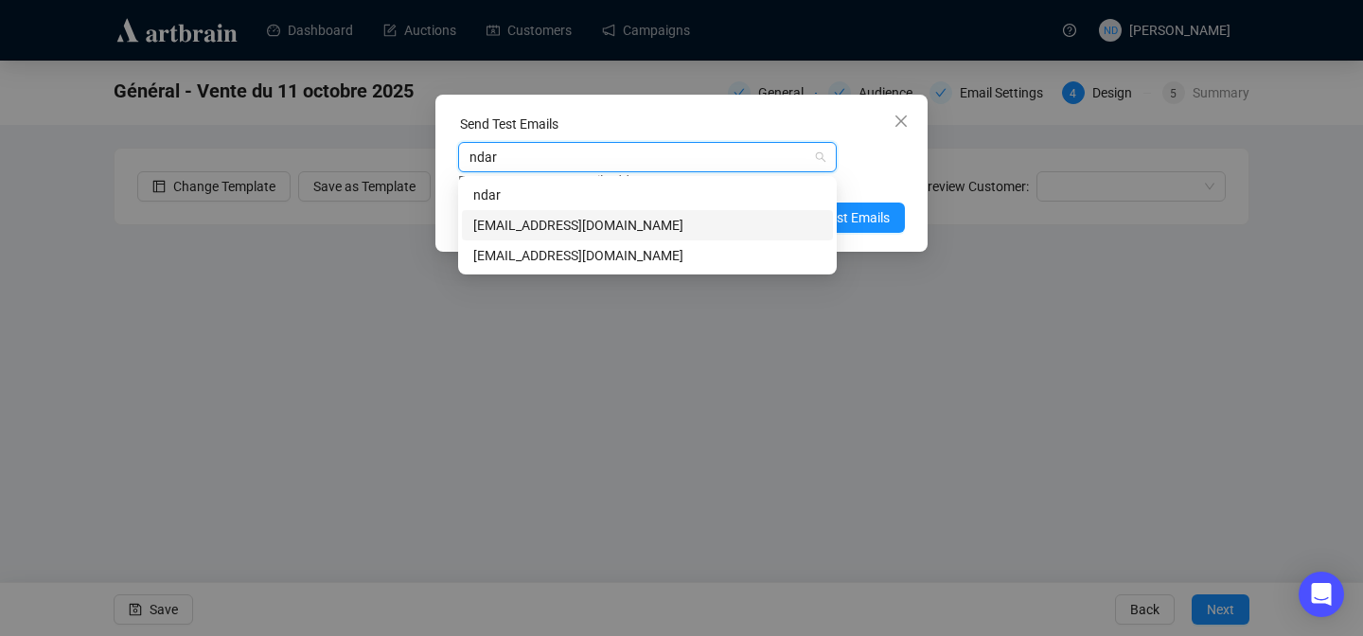
click at [551, 222] on div "[EMAIL_ADDRESS][DOMAIN_NAME]" at bounding box center [647, 225] width 348 height 21
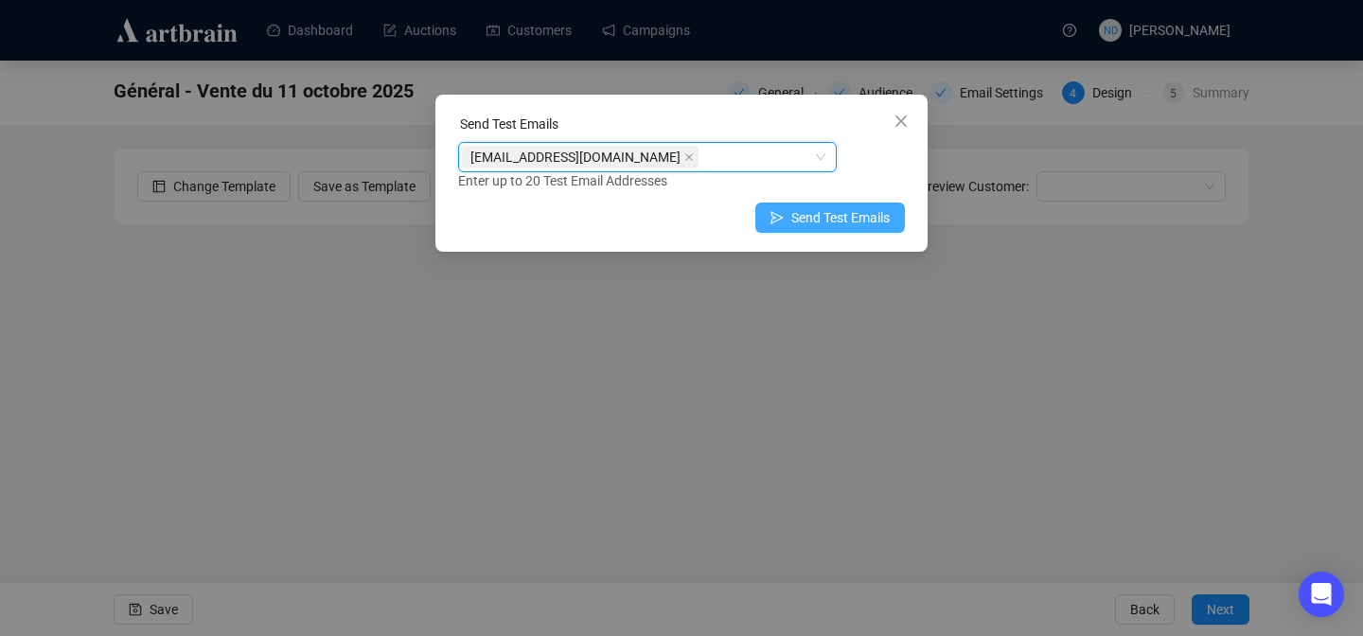
click at [874, 212] on span "Send Test Emails" at bounding box center [840, 217] width 98 height 21
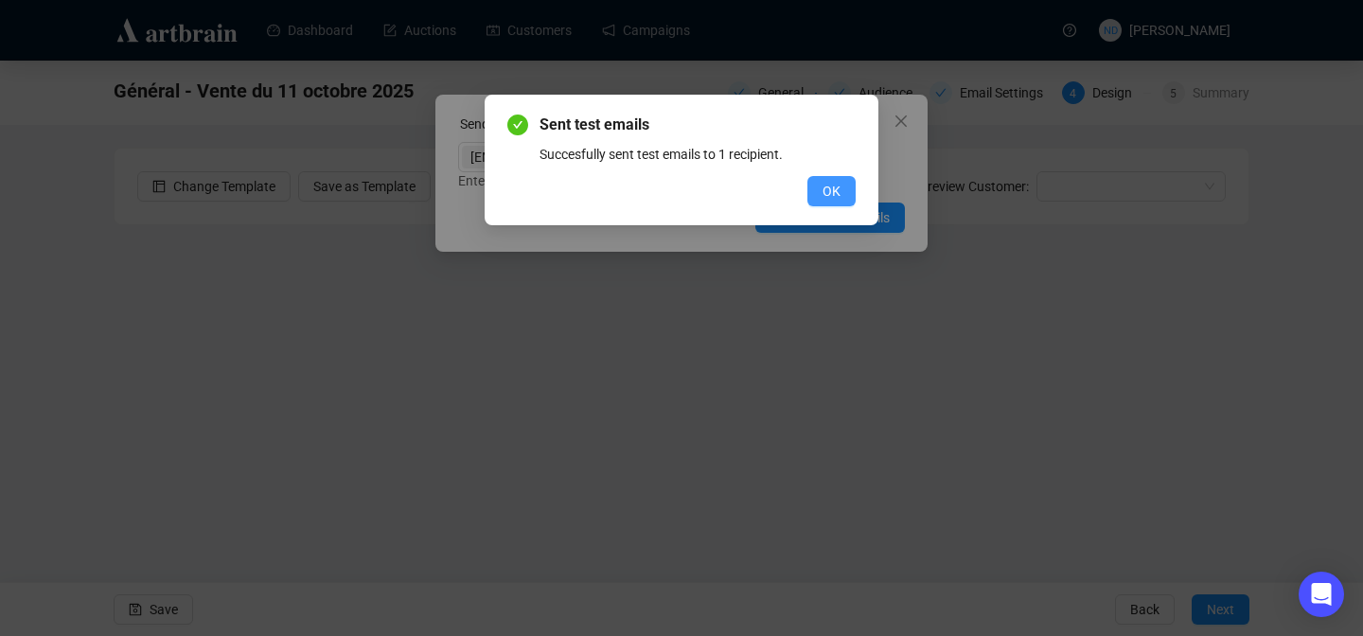
click at [840, 198] on span "OK" at bounding box center [832, 191] width 18 height 21
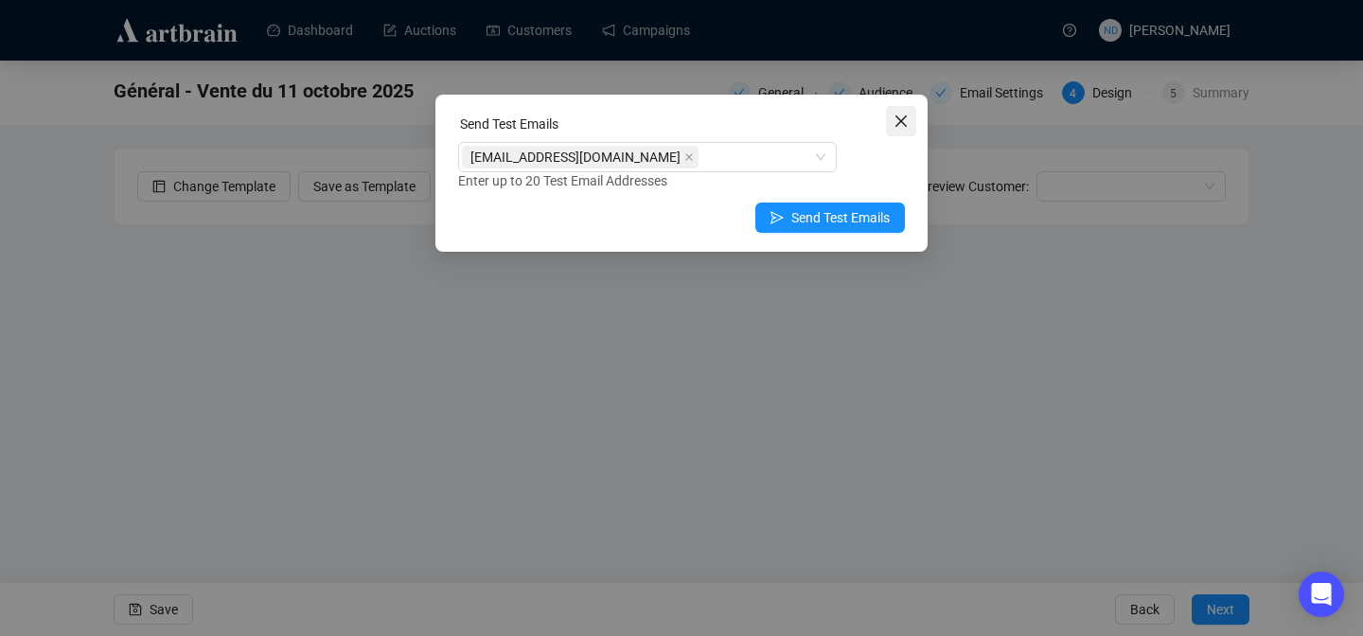
click at [909, 112] on button "Close" at bounding box center [901, 121] width 30 height 30
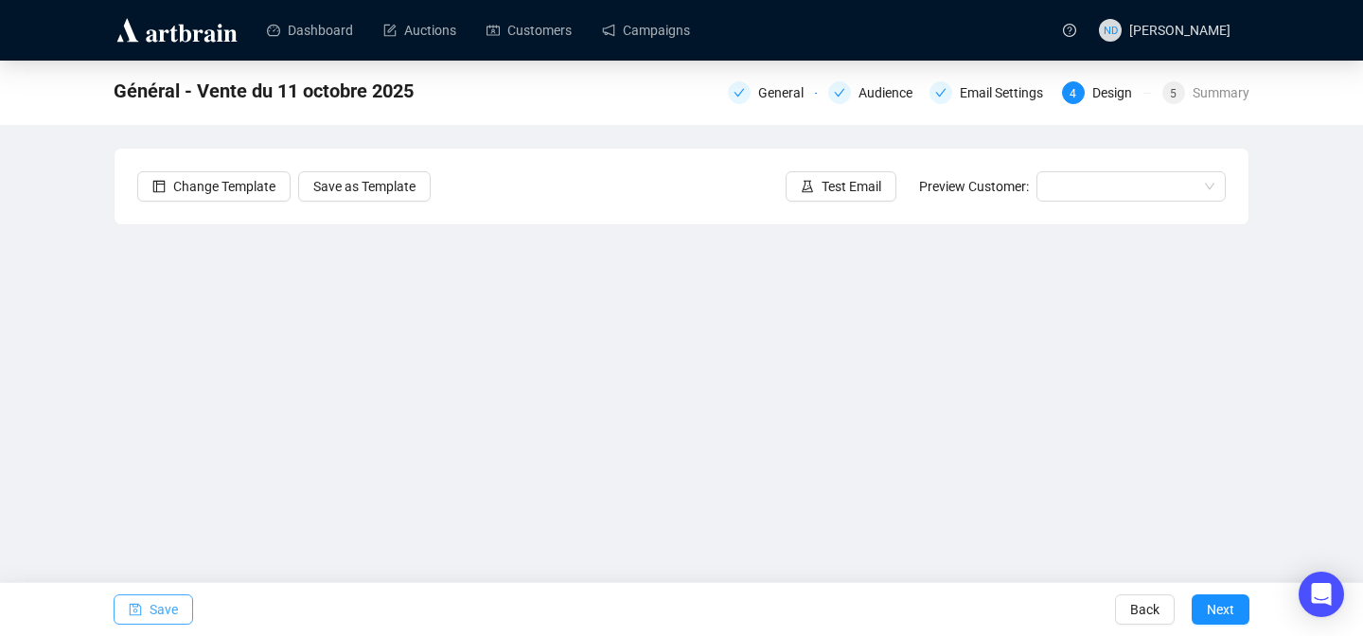
click at [157, 612] on span "Save" at bounding box center [164, 609] width 28 height 53
click at [140, 604] on icon "save" at bounding box center [135, 609] width 13 height 13
click at [163, 608] on span "Save" at bounding box center [164, 609] width 28 height 53
click at [165, 603] on span "Save" at bounding box center [164, 609] width 28 height 53
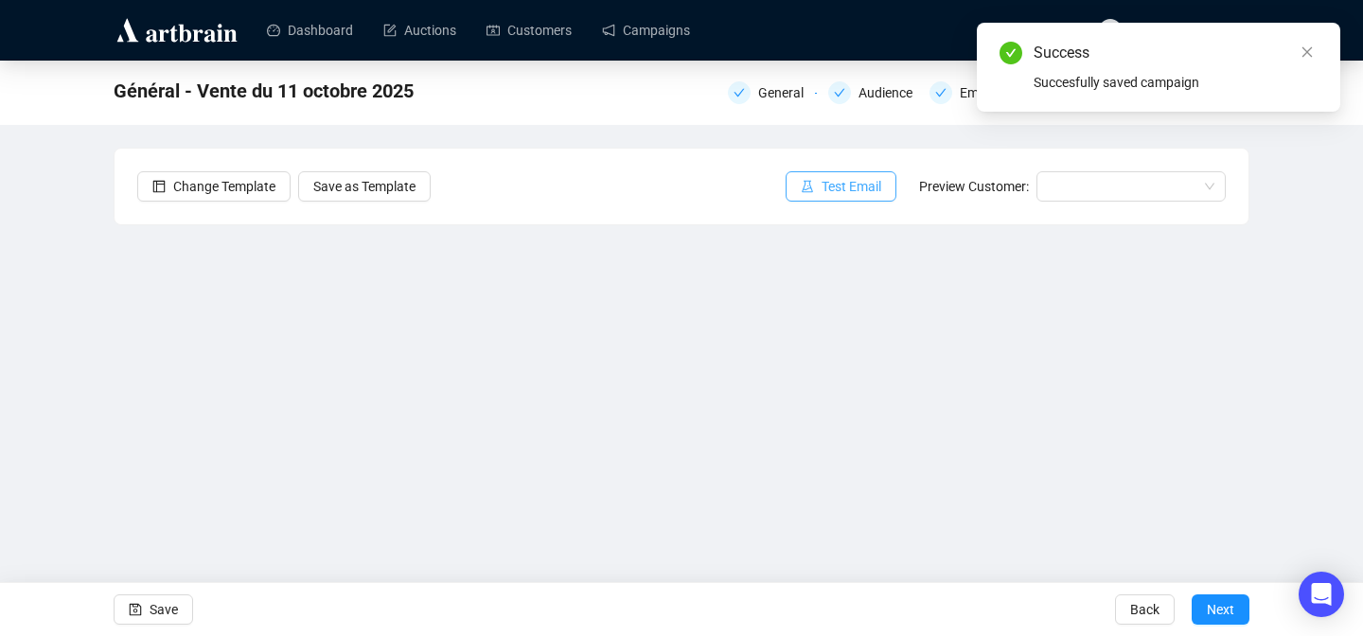
click at [811, 190] on button "Test Email" at bounding box center [841, 186] width 111 height 30
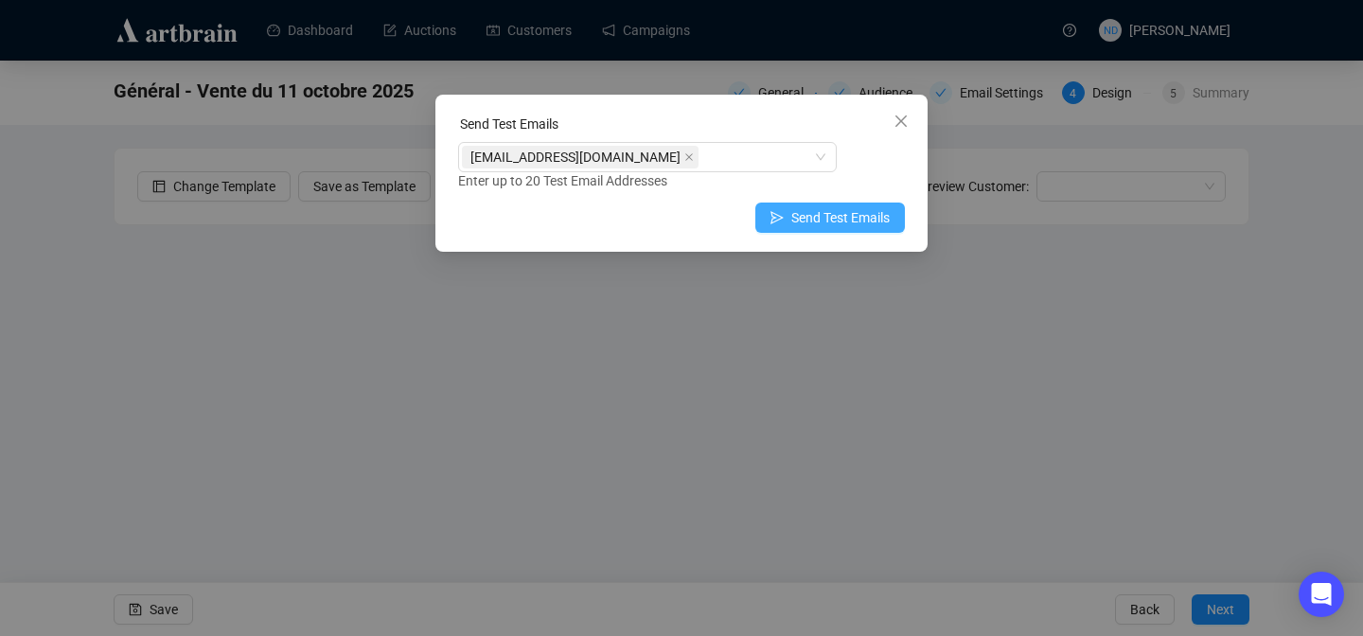
click at [769, 205] on button "Send Test Emails" at bounding box center [830, 218] width 150 height 30
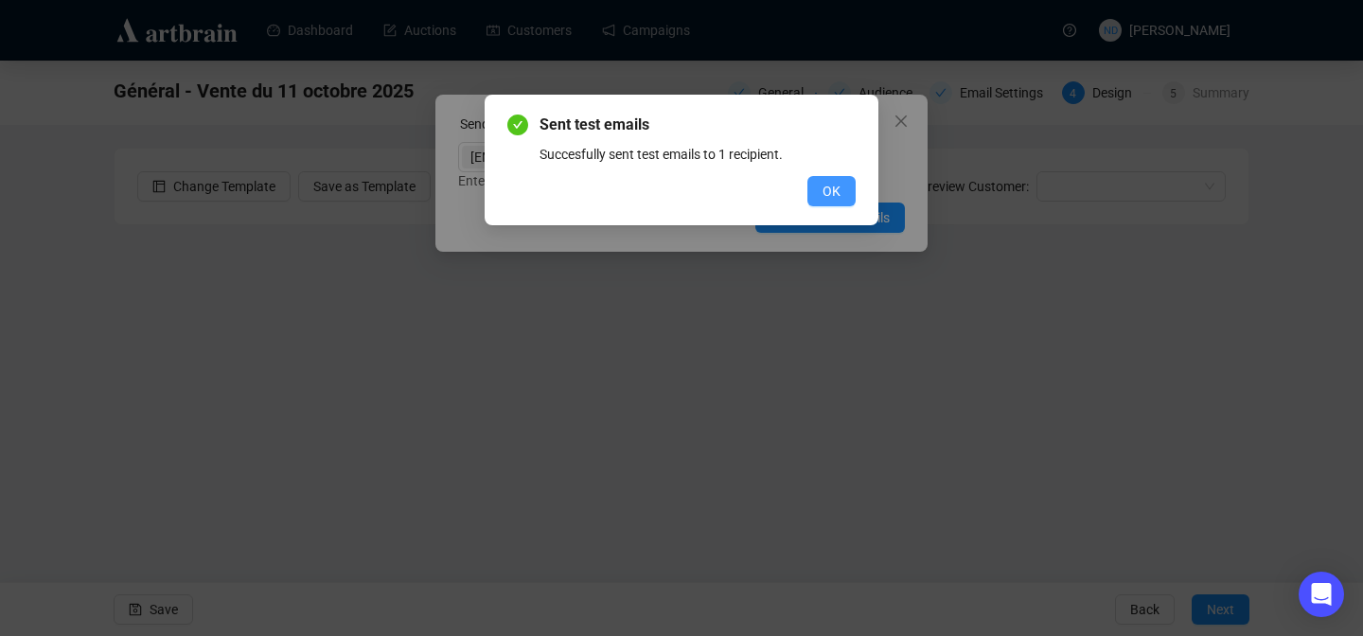
click at [826, 186] on span "OK" at bounding box center [832, 191] width 18 height 21
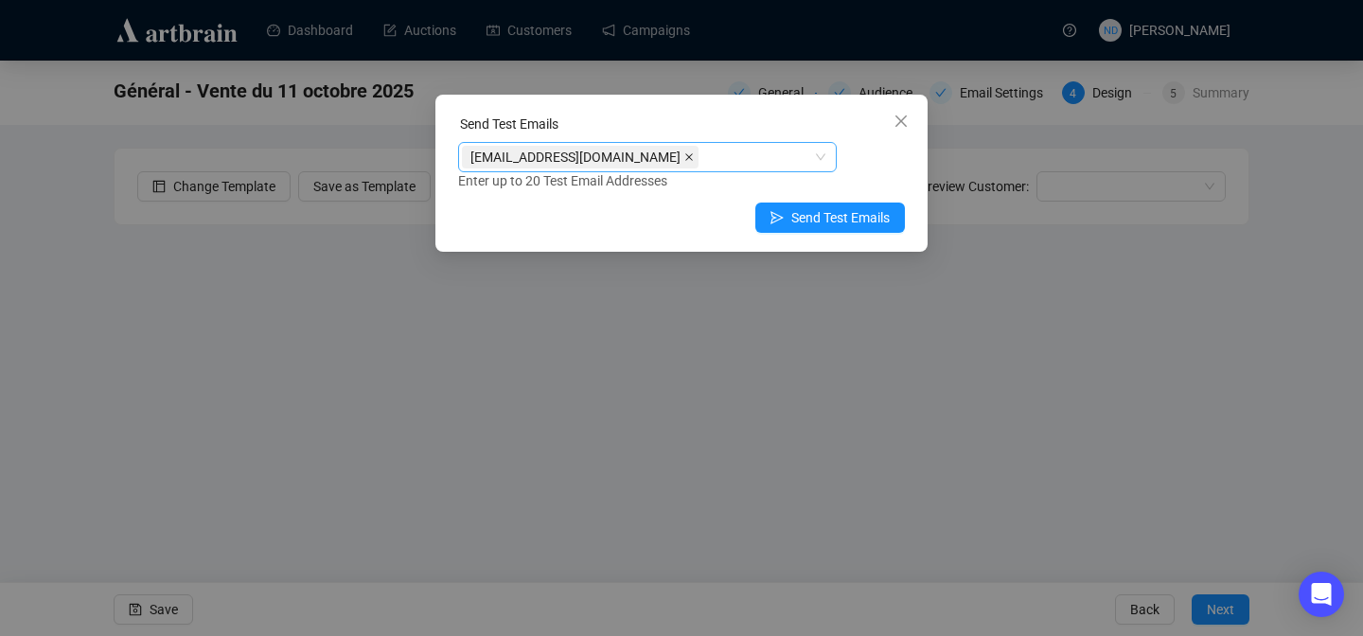
click at [684, 154] on icon "close" at bounding box center [688, 156] width 9 height 9
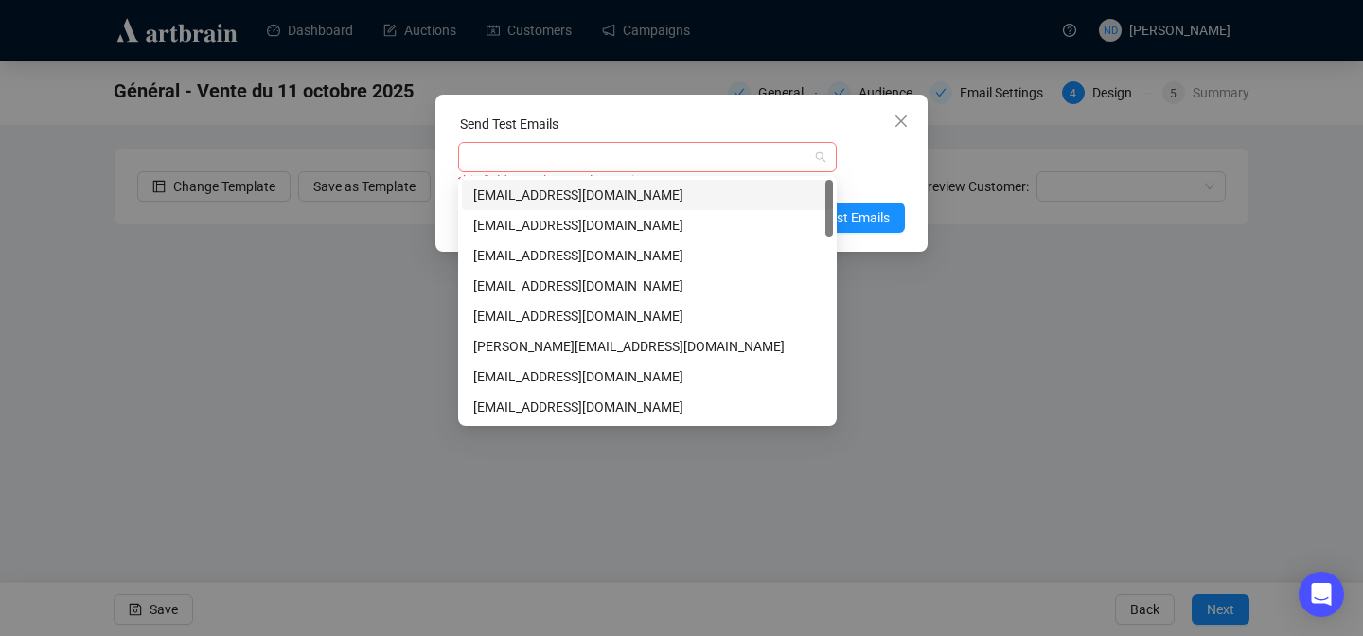
click at [601, 158] on div at bounding box center [637, 157] width 351 height 27
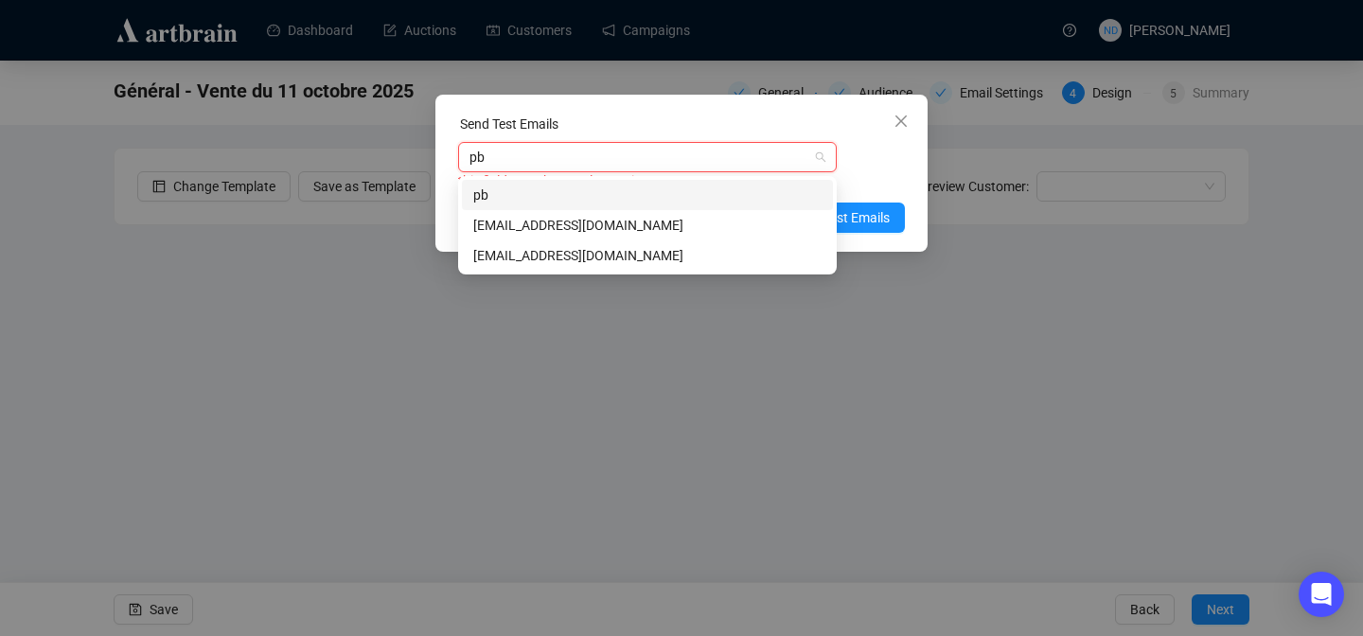
type input "pbo"
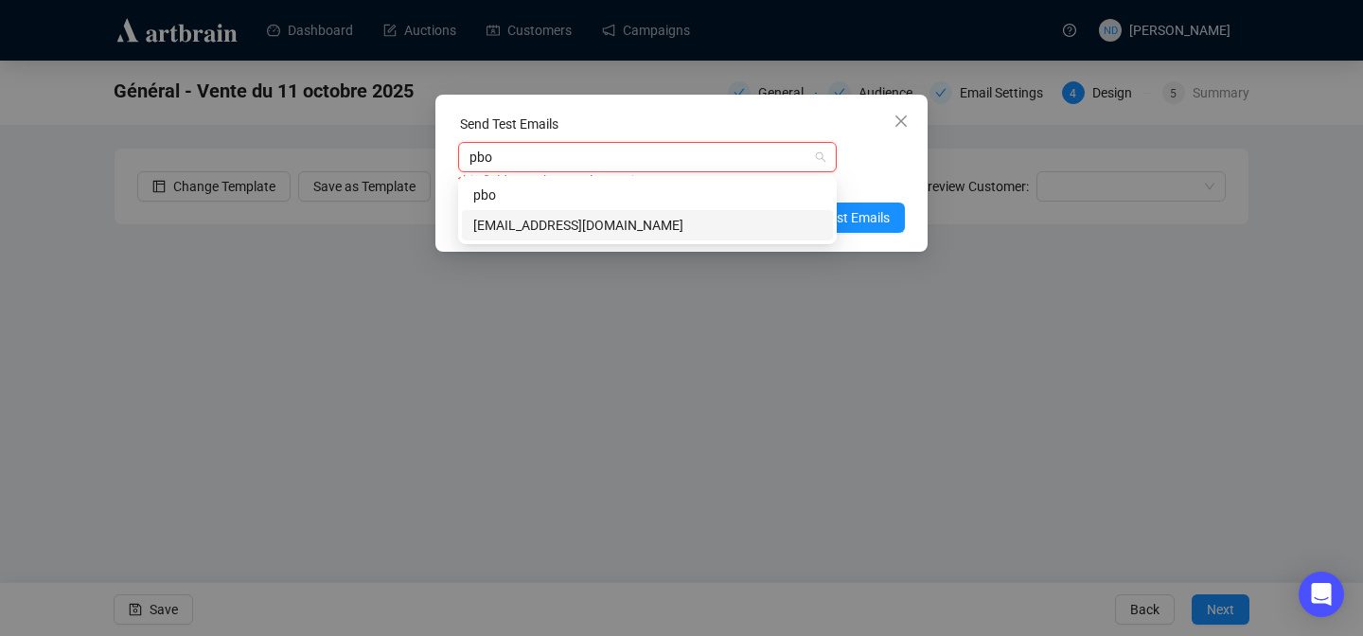
click at [488, 225] on div "[EMAIL_ADDRESS][DOMAIN_NAME]" at bounding box center [647, 225] width 348 height 21
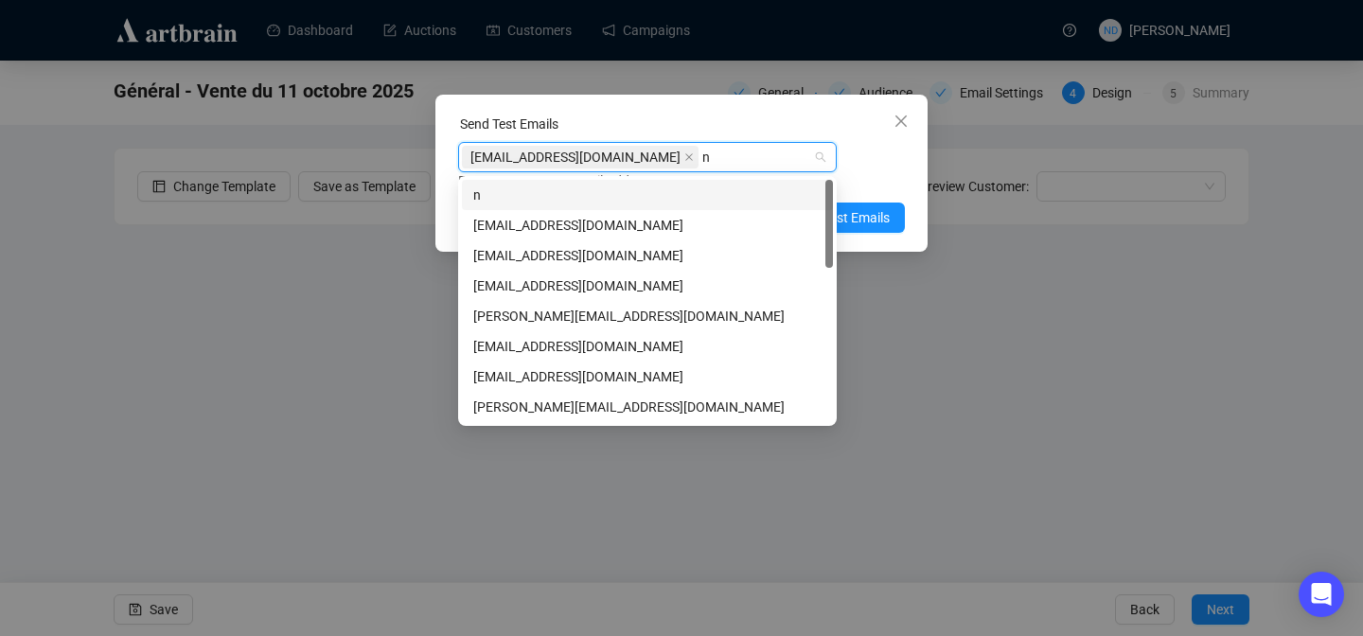
type input "na"
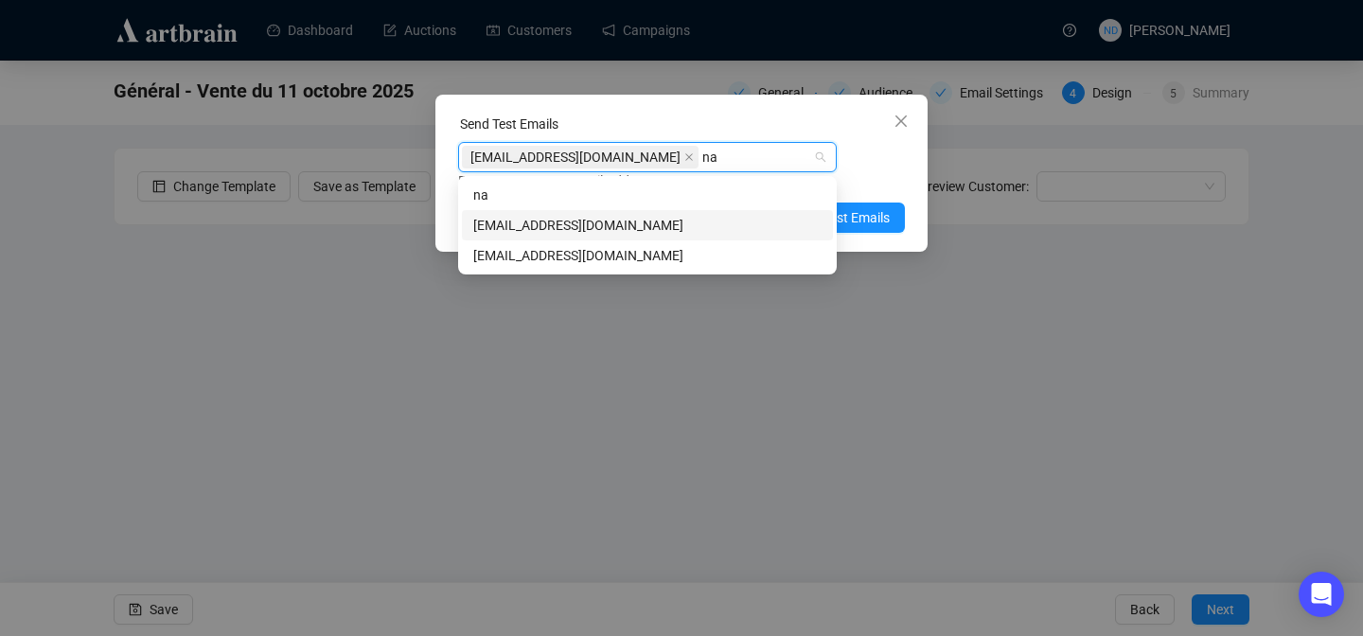
click at [608, 219] on div "[EMAIL_ADDRESS][DOMAIN_NAME]" at bounding box center [647, 225] width 348 height 21
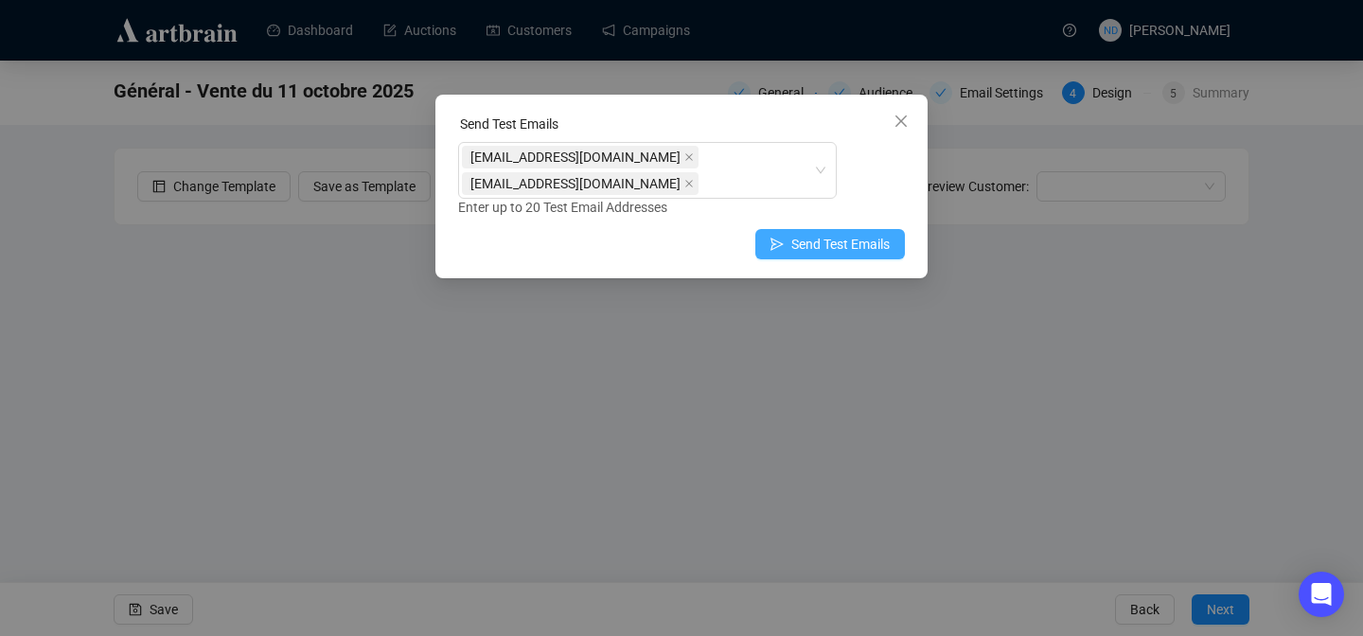
click at [861, 239] on span "Send Test Emails" at bounding box center [840, 244] width 98 height 21
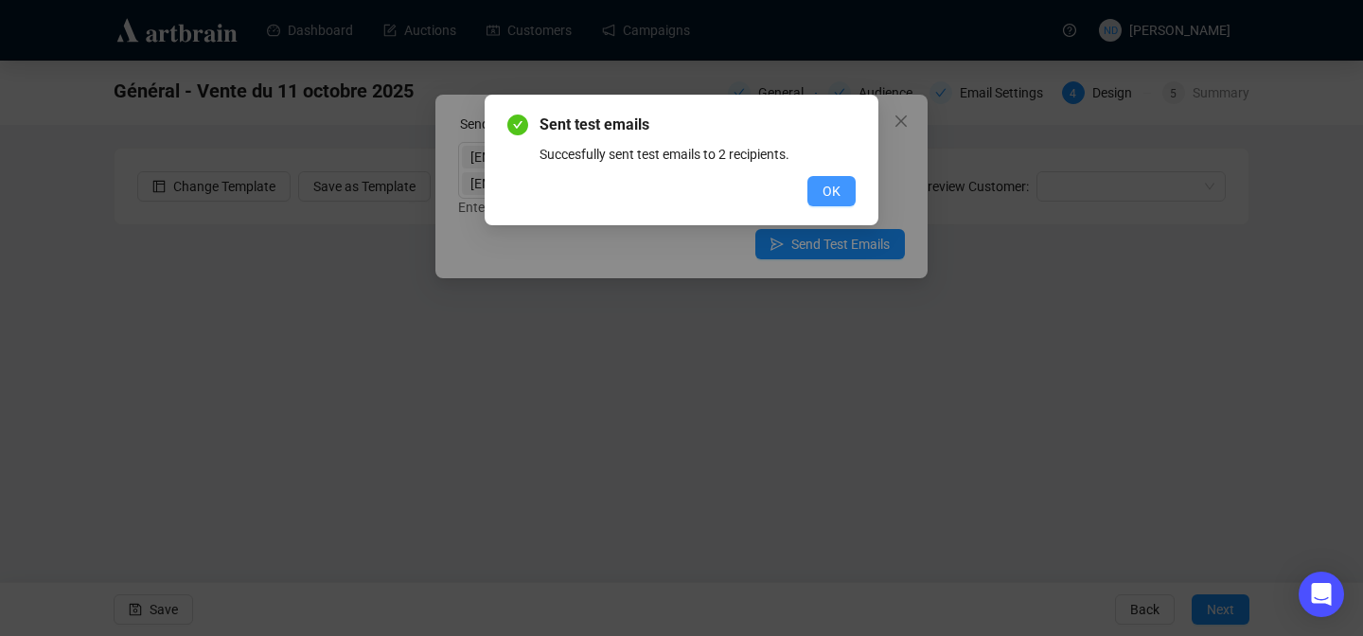
click at [835, 196] on span "OK" at bounding box center [832, 191] width 18 height 21
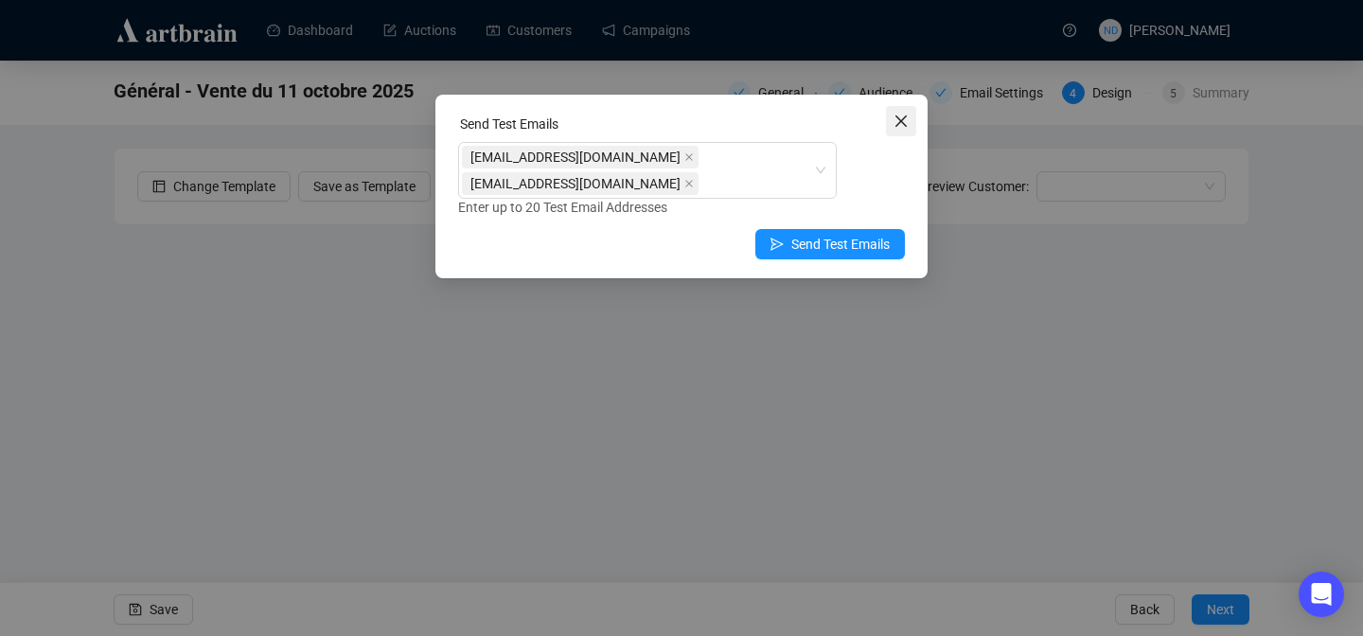
click at [901, 115] on icon "close" at bounding box center [901, 121] width 15 height 15
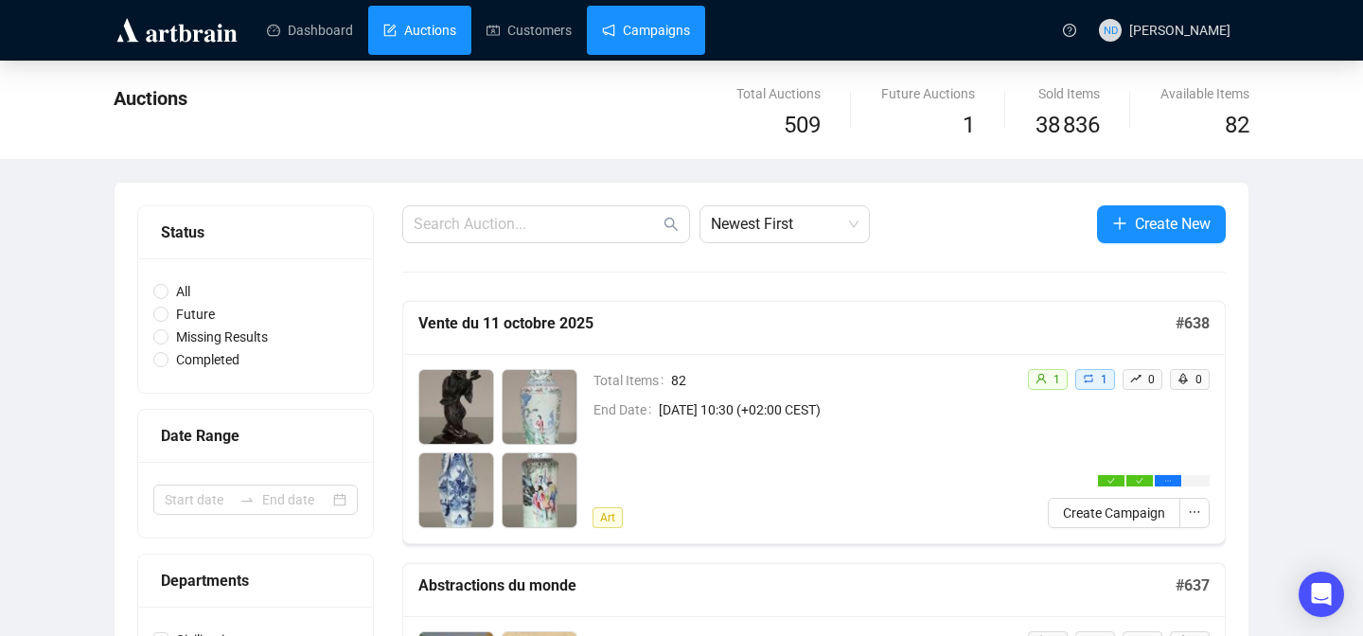
click at [683, 27] on link "Campaigns" at bounding box center [646, 30] width 88 height 49
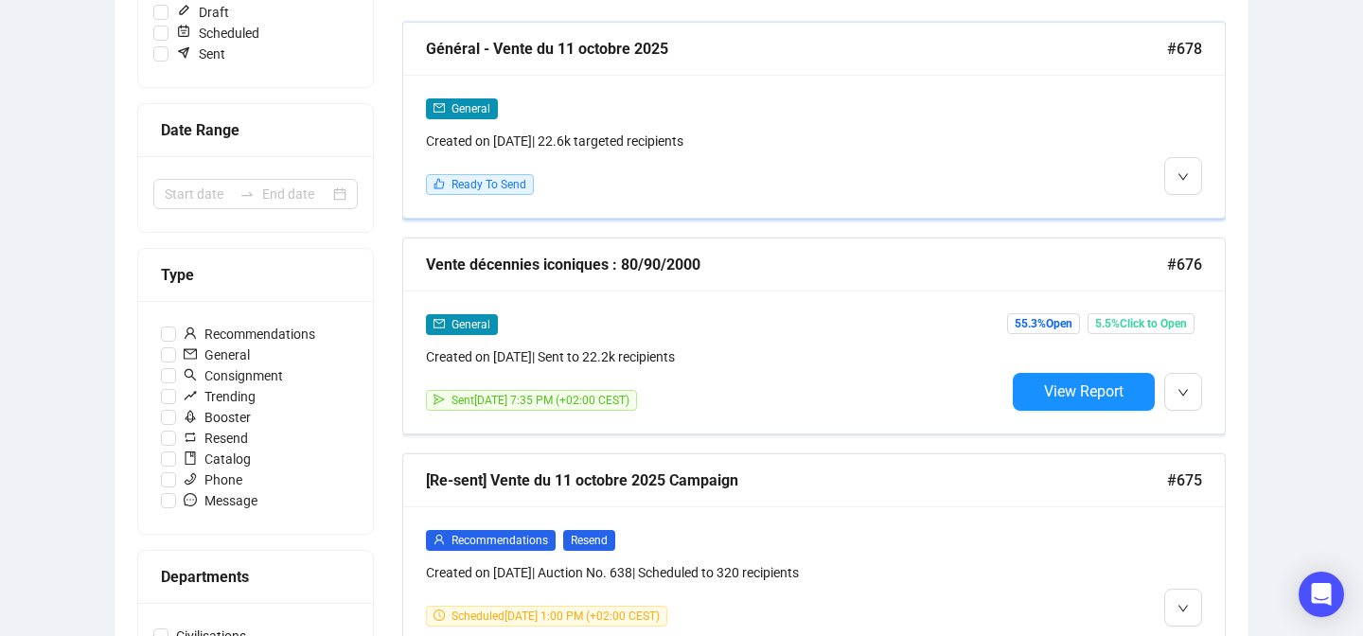
scroll to position [304, 0]
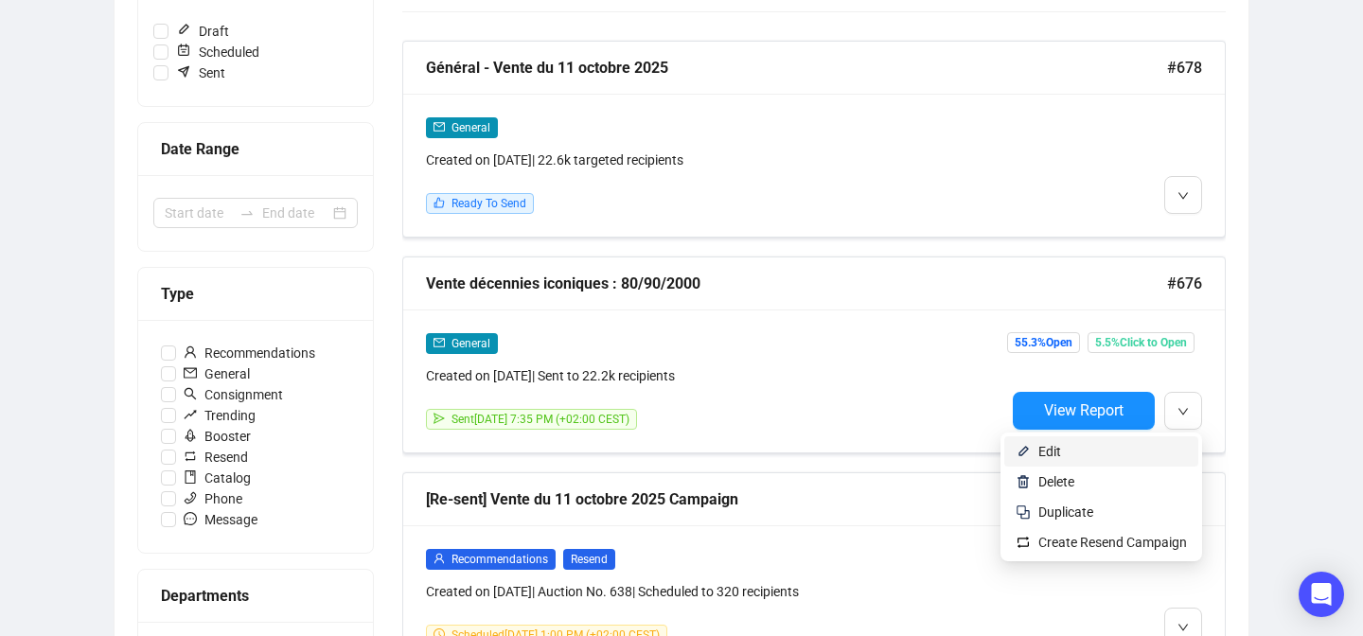
click at [1082, 444] on span "Edit" at bounding box center [1113, 451] width 149 height 21
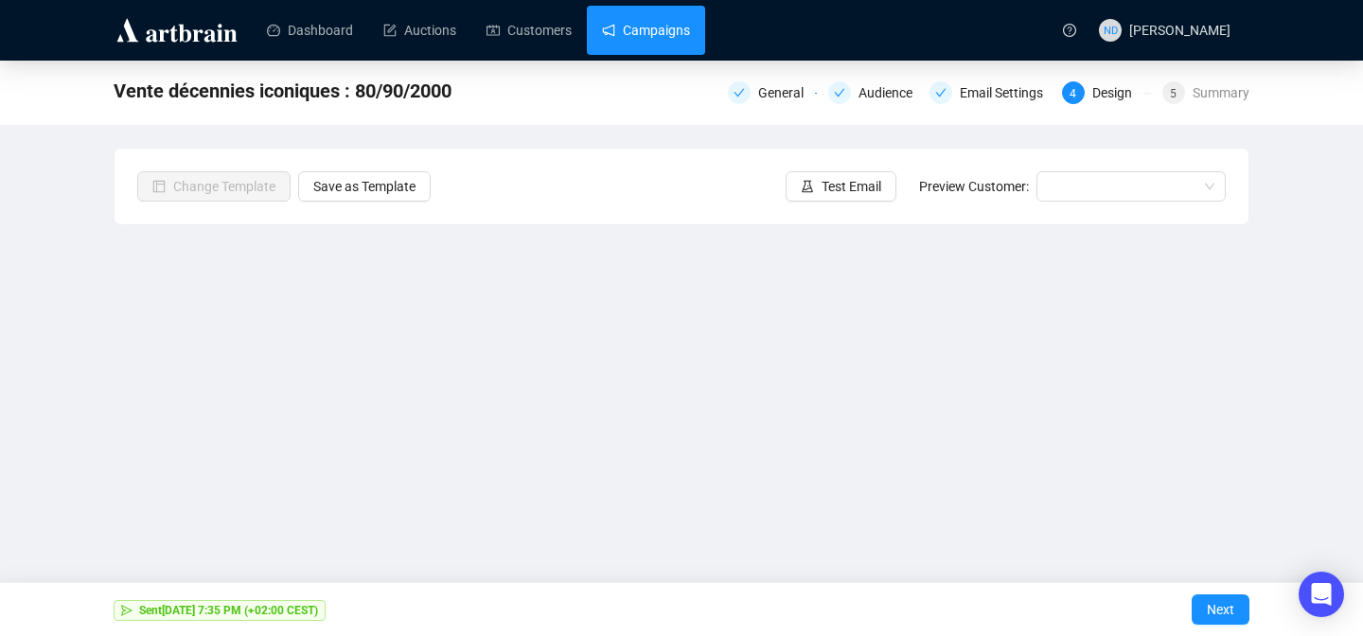
click at [653, 26] on link "Campaigns" at bounding box center [646, 30] width 88 height 49
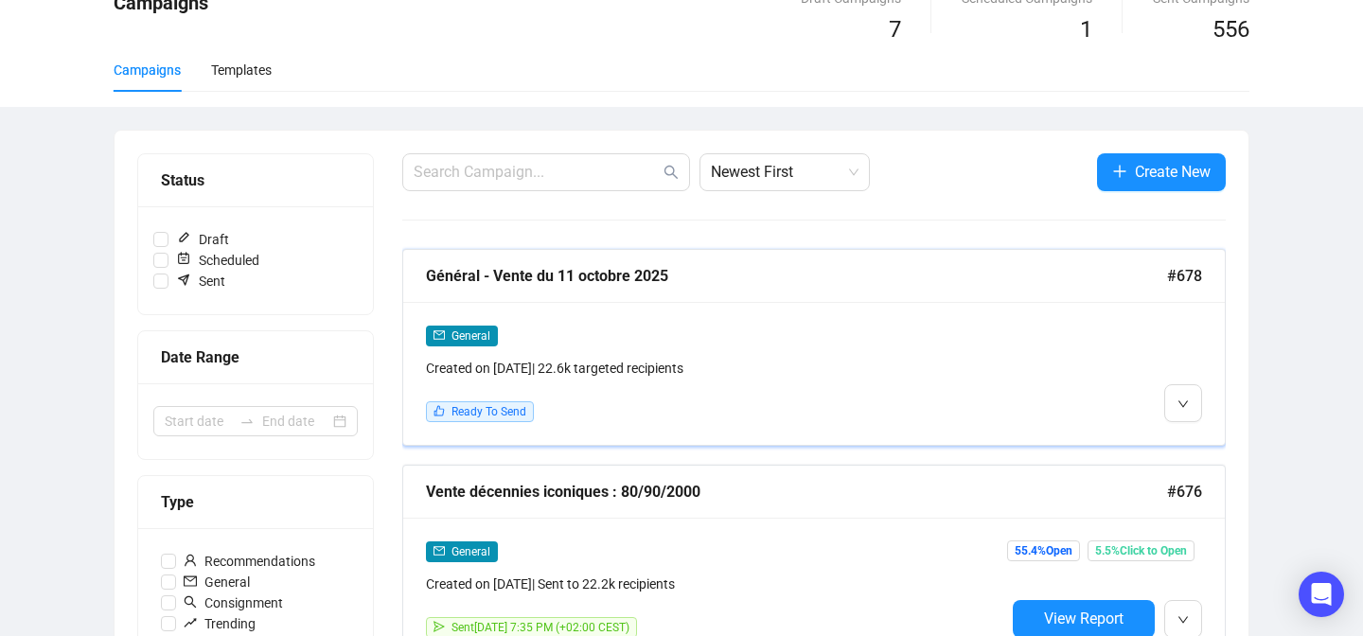
scroll to position [98, 0]
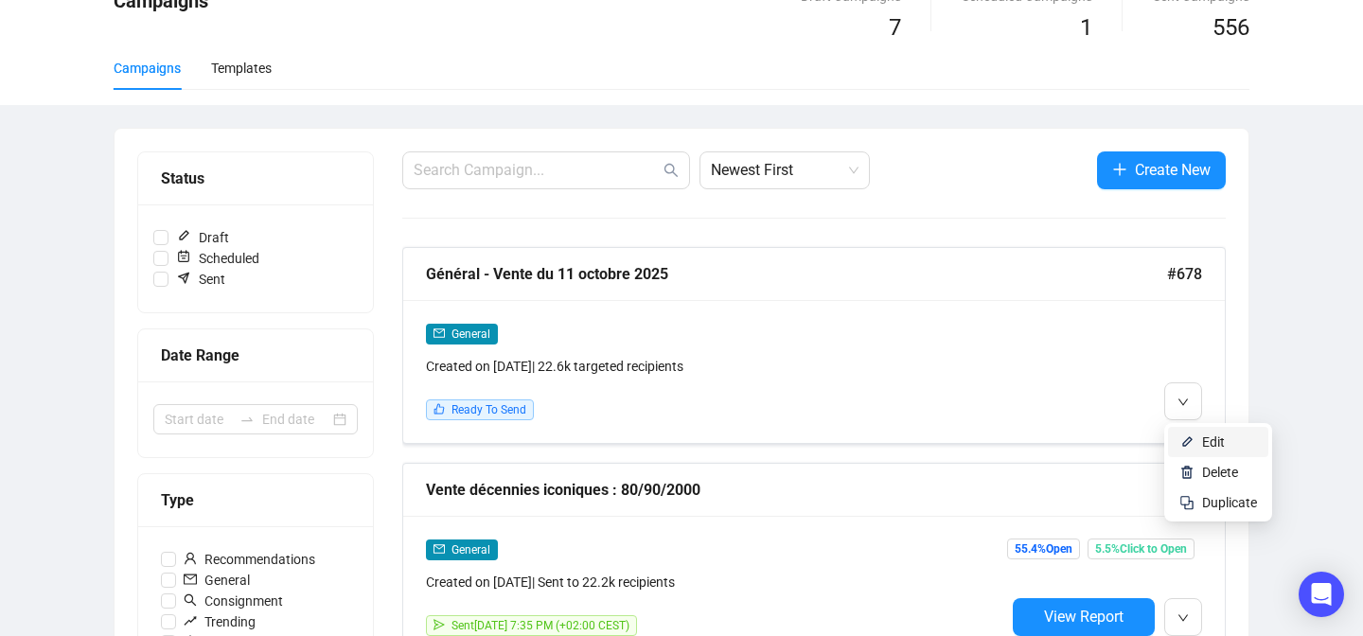
click at [1174, 441] on li "Edit" at bounding box center [1218, 442] width 100 height 30
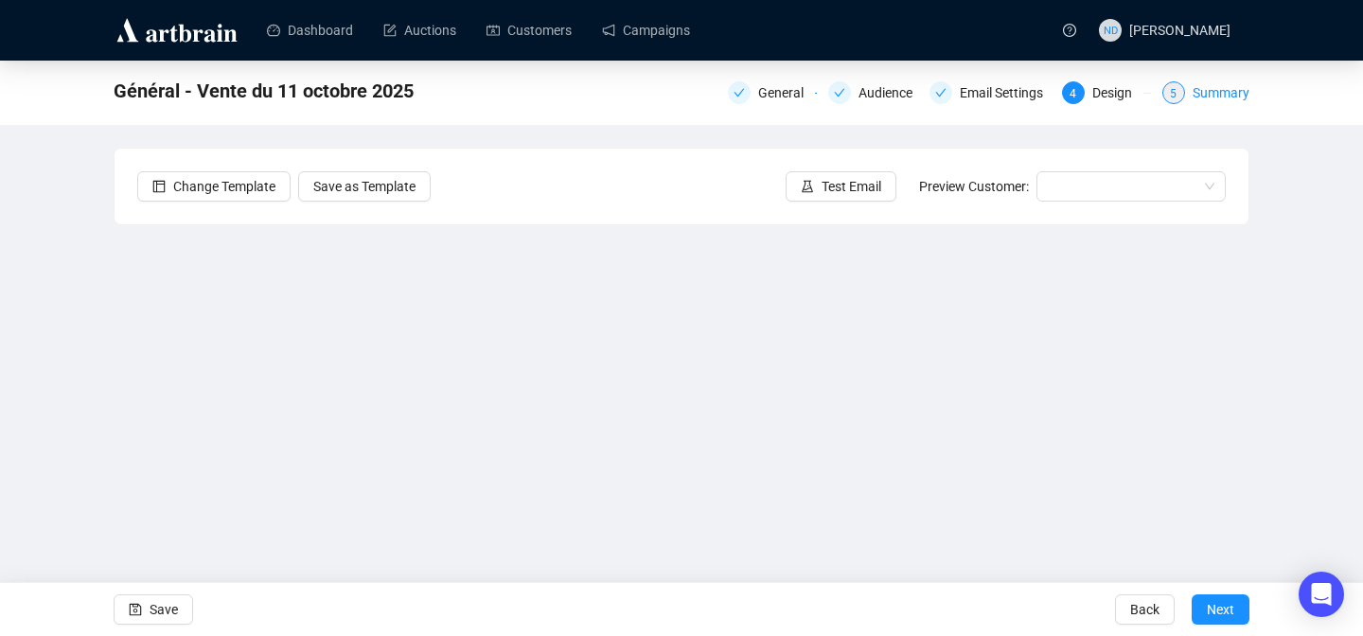
click at [1210, 88] on div "Summary" at bounding box center [1221, 92] width 57 height 23
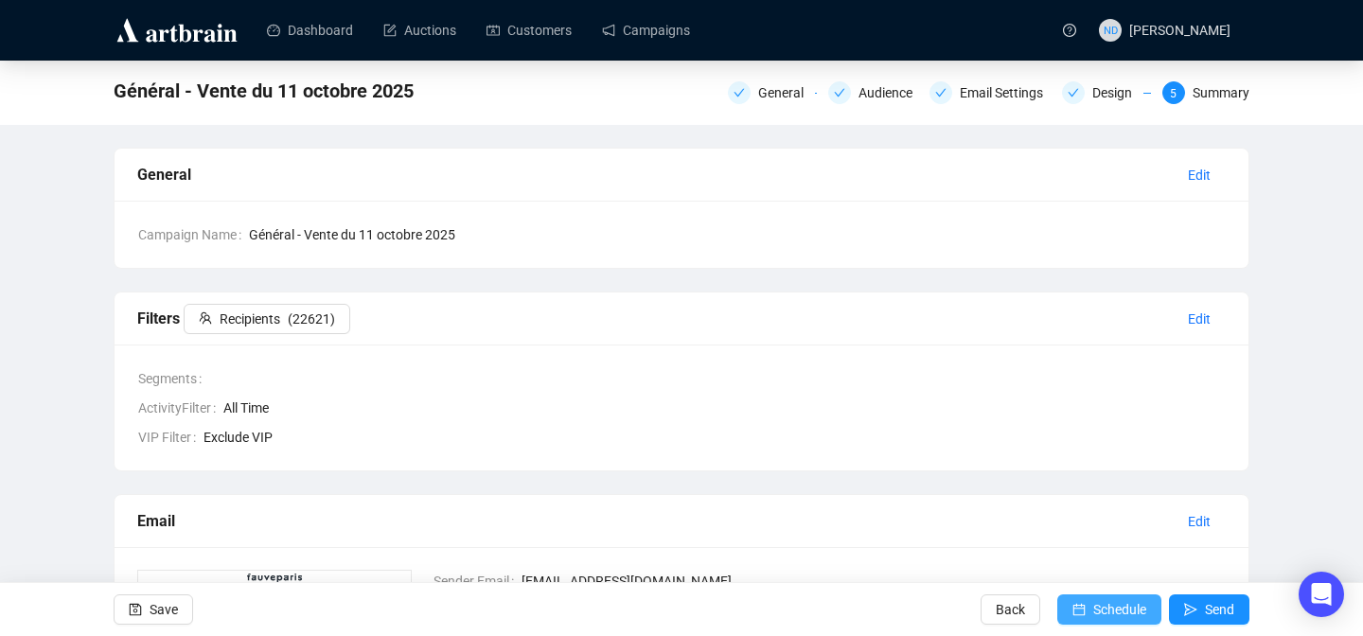
click at [1074, 603] on icon "calendar" at bounding box center [1079, 609] width 13 height 13
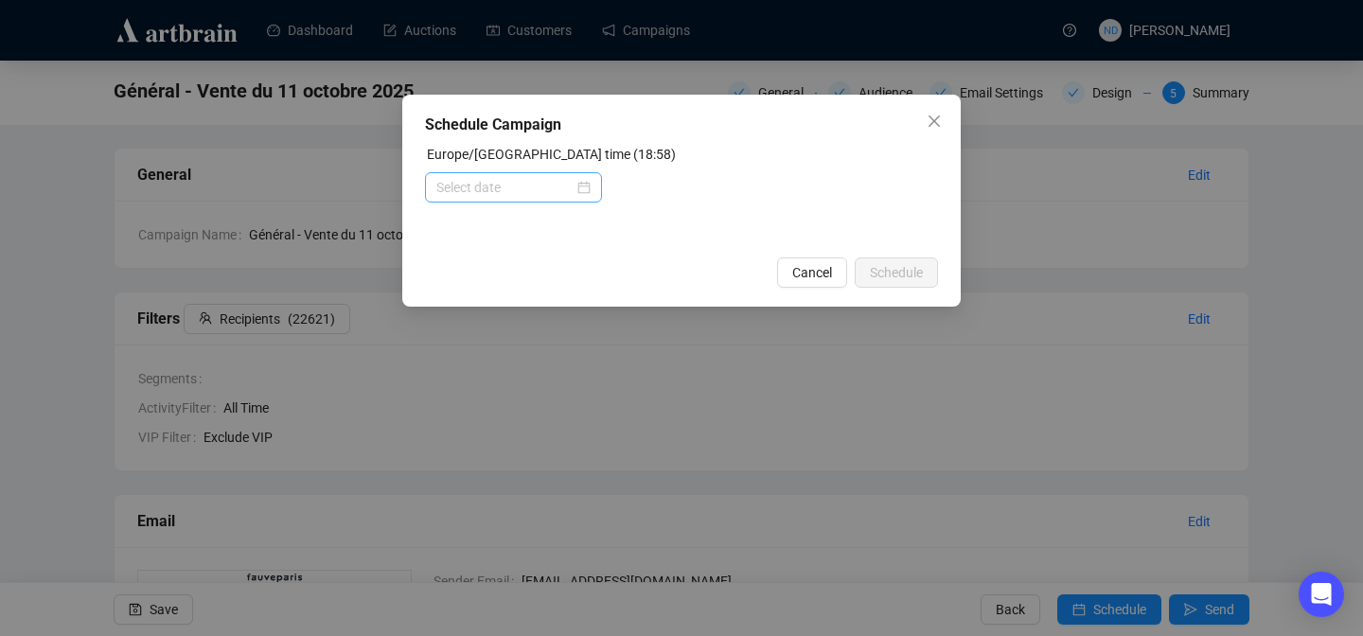
click at [579, 186] on div at bounding box center [513, 187] width 154 height 21
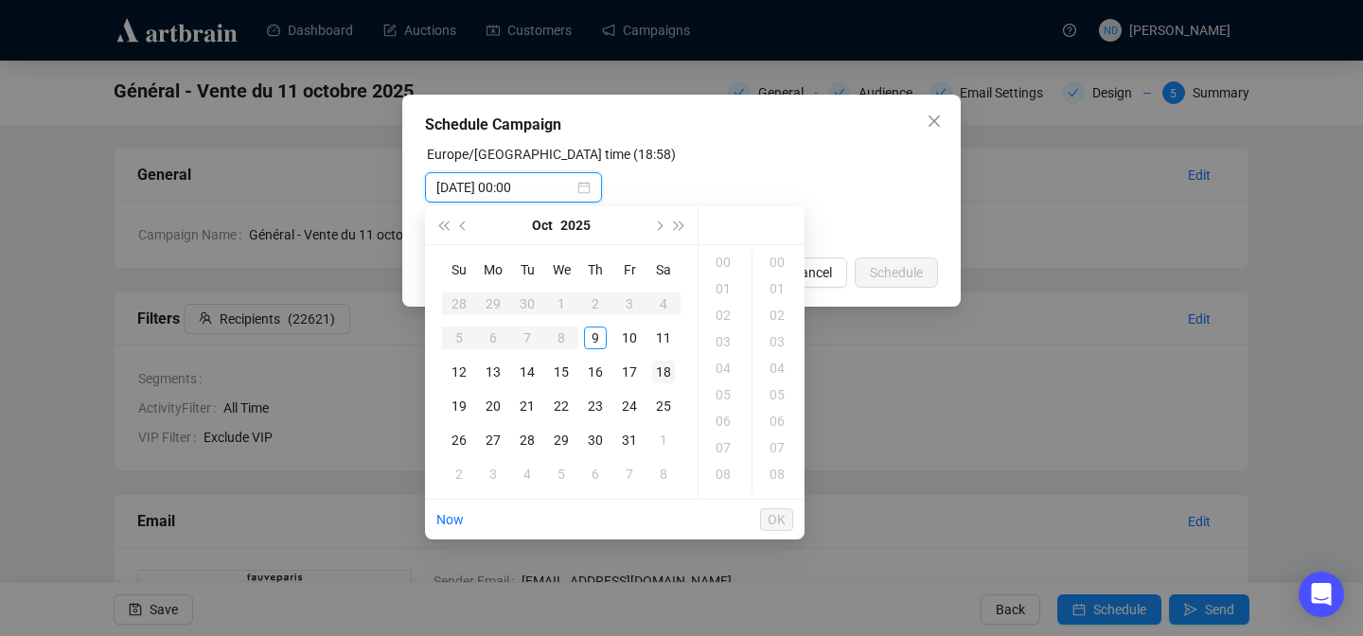
type input "2025-10-18 00:00"
click at [721, 389] on div "19" at bounding box center [724, 396] width 45 height 27
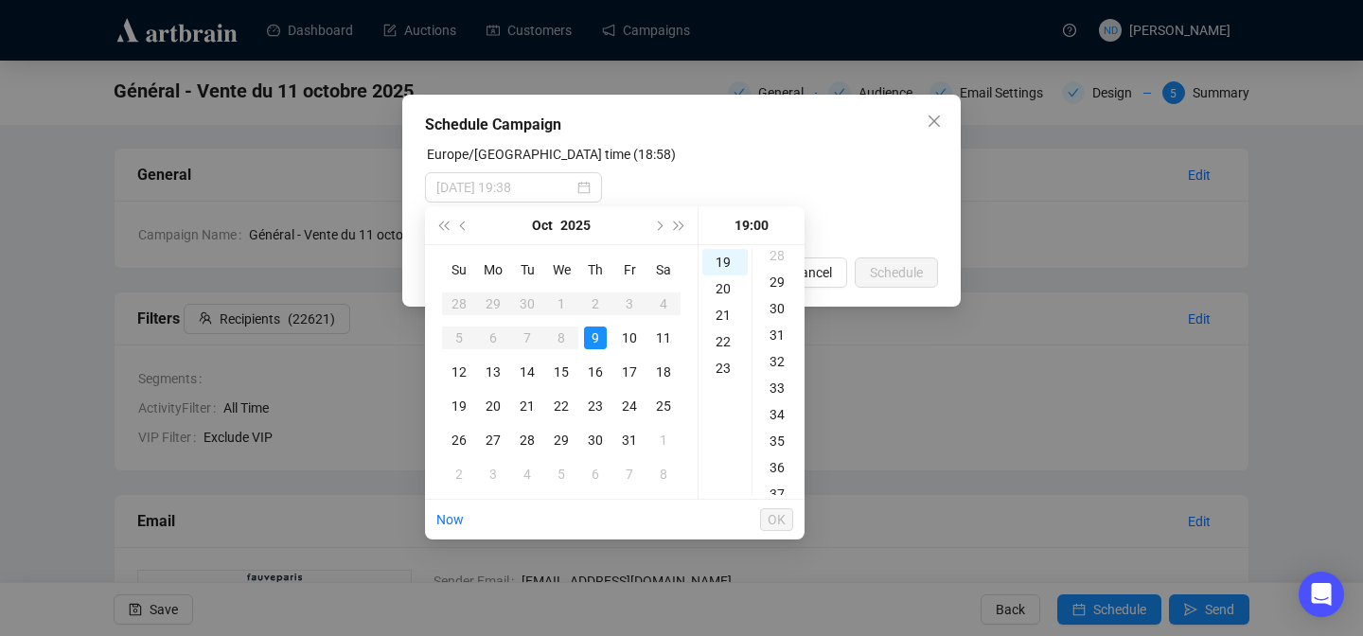
scroll to position [746, 0]
click at [780, 311] on div "30" at bounding box center [778, 311] width 45 height 27
type input "2025-10-09 19:30"
click at [772, 532] on span "OK" at bounding box center [777, 520] width 18 height 36
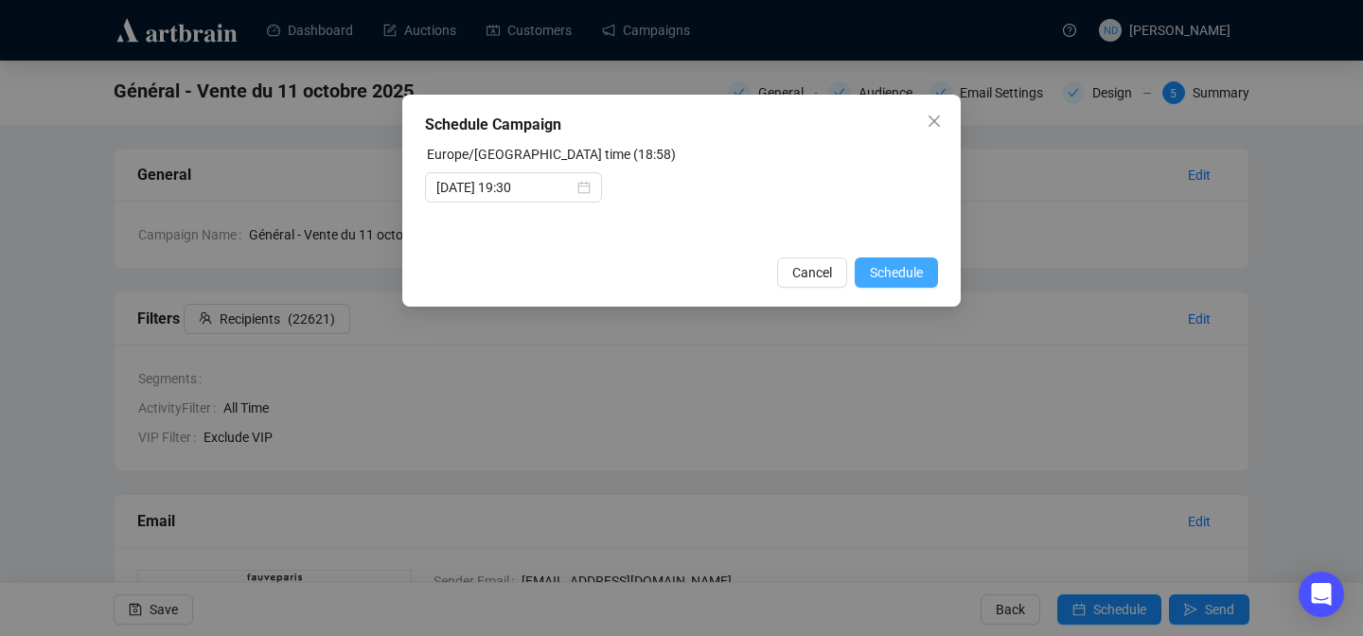
click at [903, 277] on span "Schedule" at bounding box center [896, 272] width 53 height 21
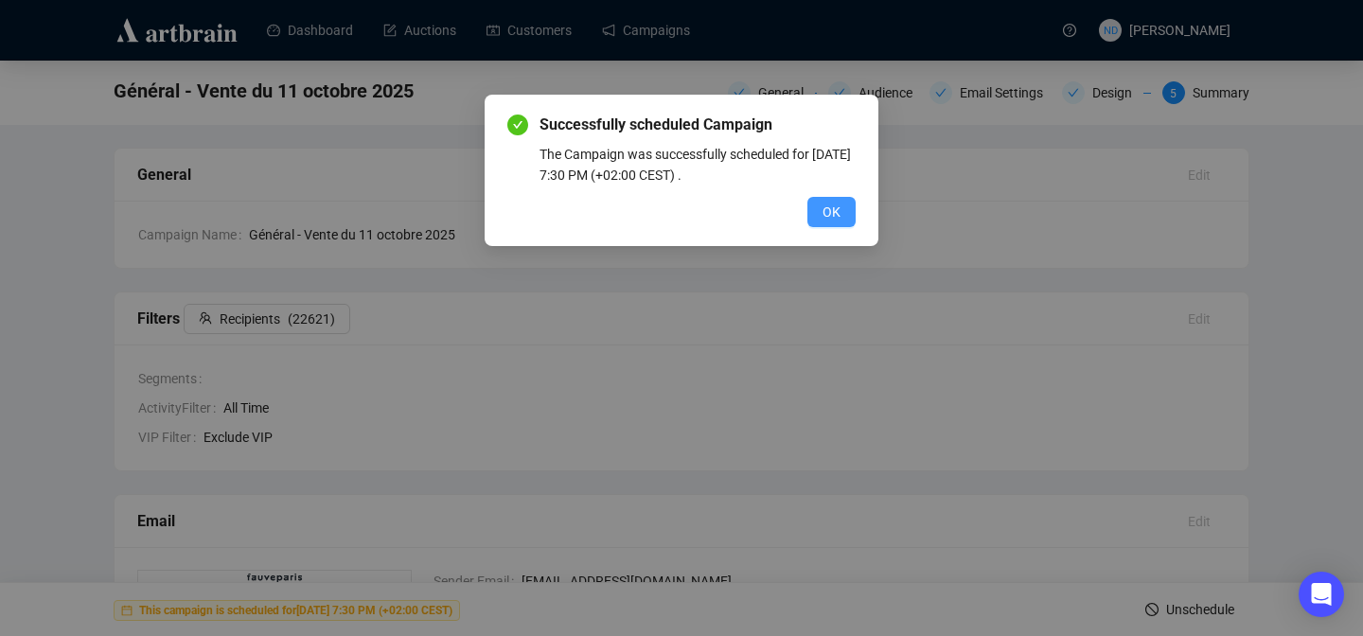
click at [826, 214] on span "OK" at bounding box center [832, 212] width 18 height 21
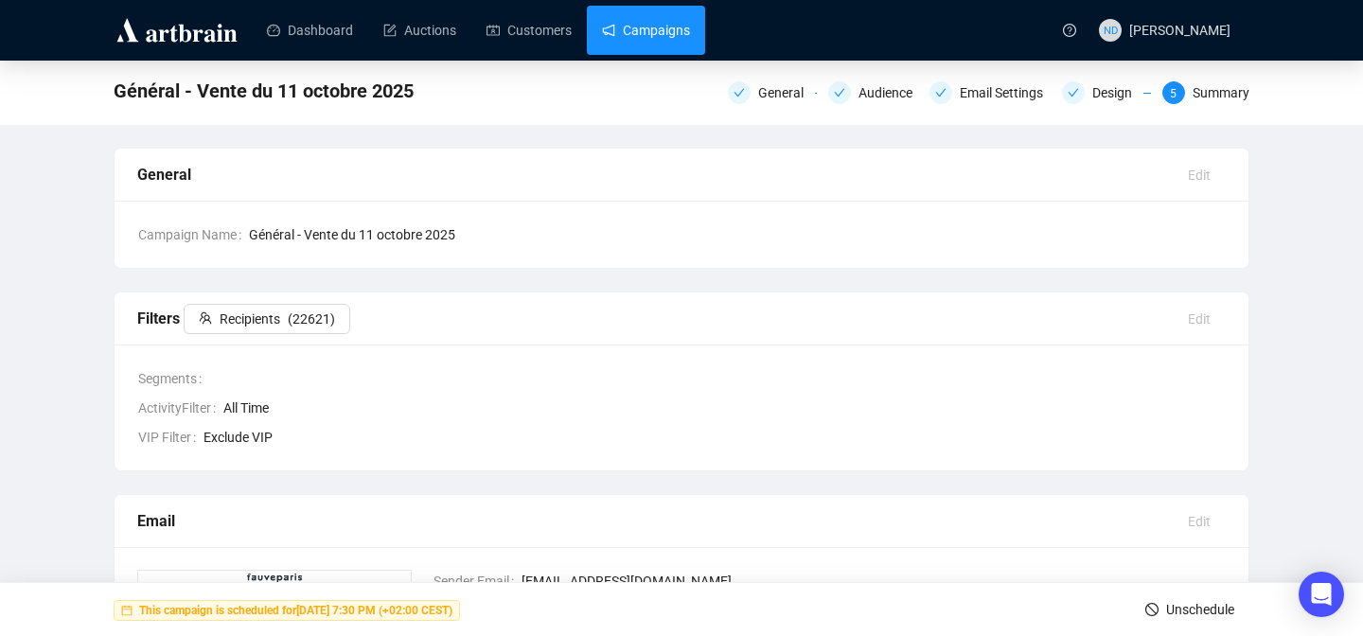
click at [651, 41] on link "Campaigns" at bounding box center [646, 30] width 88 height 49
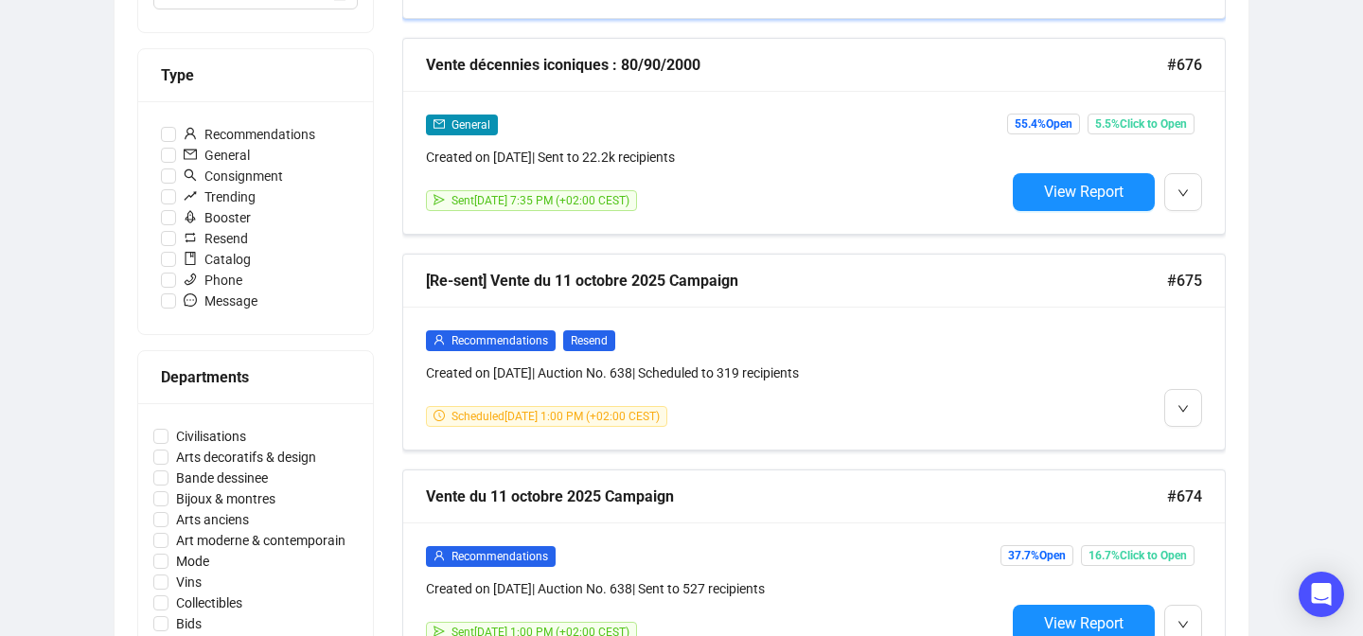
scroll to position [525, 0]
